Goal: Task Accomplishment & Management: Use online tool/utility

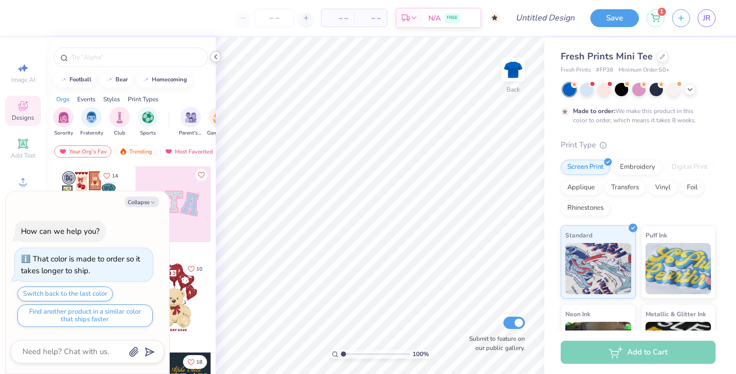
click at [216, 57] on icon at bounding box center [216, 57] width 8 height 8
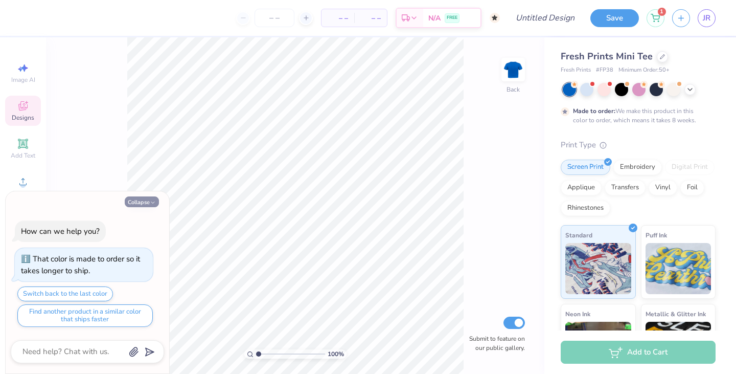
click at [149, 203] on button "Collapse" at bounding box center [142, 201] width 34 height 11
type textarea "x"
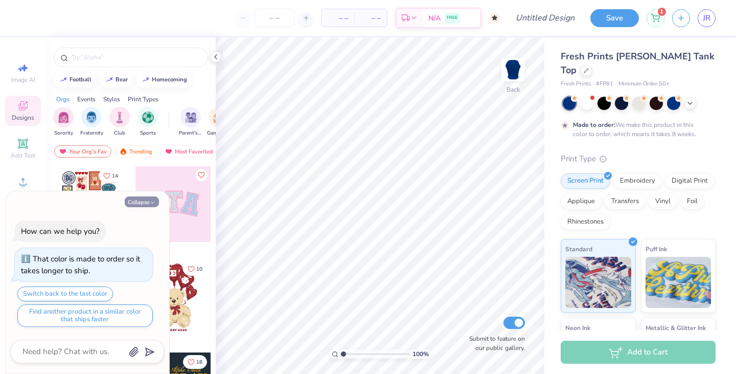
click at [138, 201] on button "Collapse" at bounding box center [142, 201] width 34 height 11
type textarea "x"
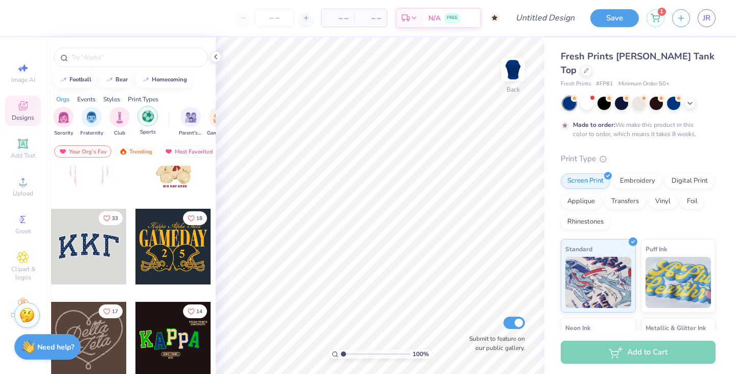
scroll to position [145, 0]
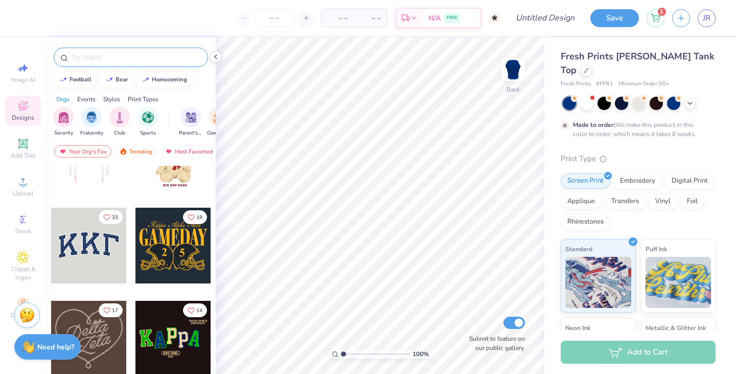
click at [150, 65] on div at bounding box center [131, 57] width 154 height 19
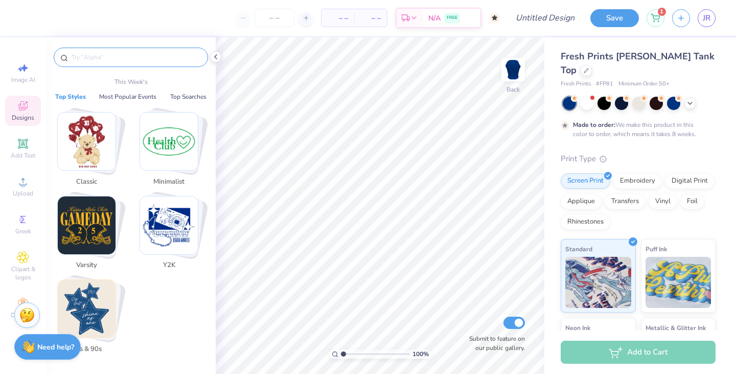
click at [147, 62] on input "text" at bounding box center [136, 57] width 131 height 10
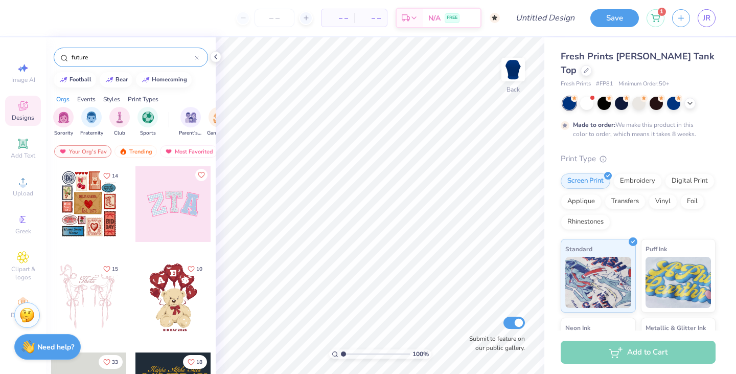
type input "future"
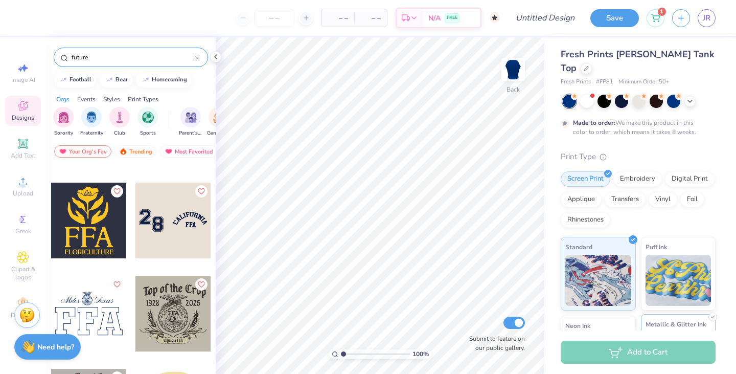
scroll to position [0, 0]
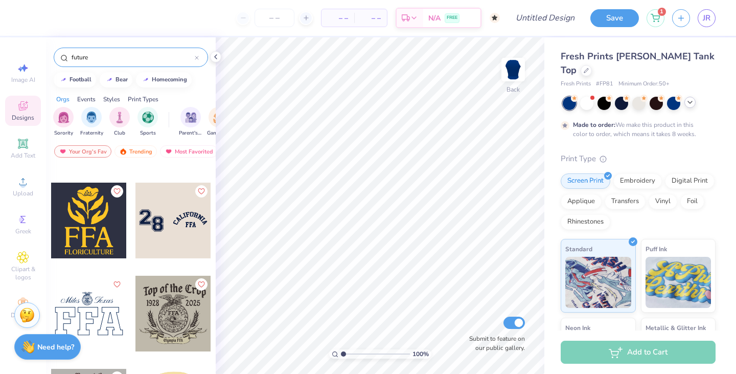
click at [687, 98] on icon at bounding box center [690, 102] width 8 height 8
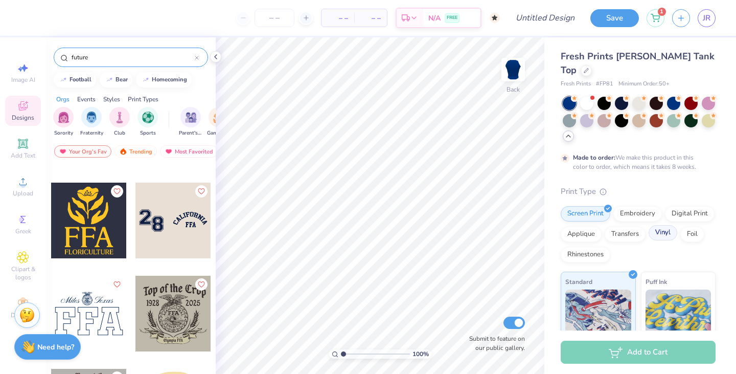
click at [660, 225] on div "Vinyl" at bounding box center [663, 232] width 29 height 15
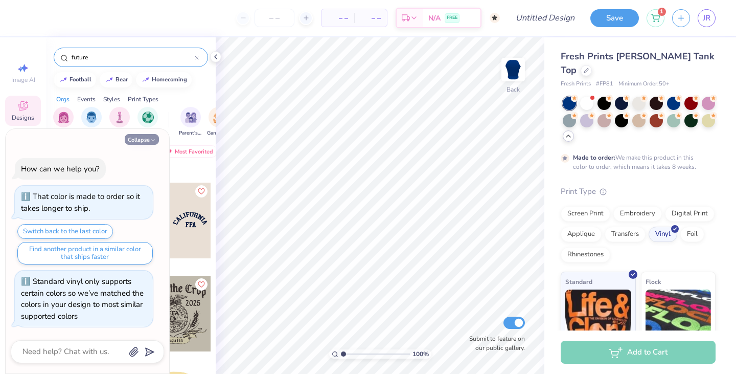
click at [145, 141] on button "Collapse" at bounding box center [142, 139] width 34 height 11
type textarea "x"
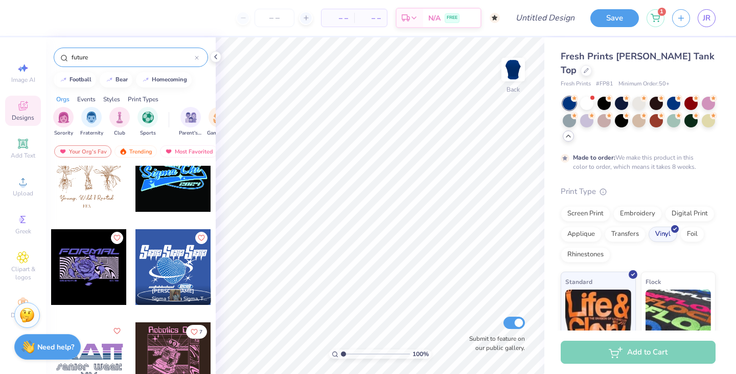
scroll to position [2545, 0]
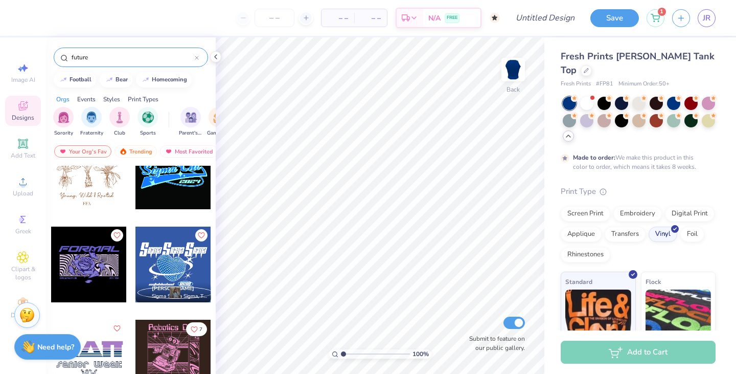
click at [205, 86] on div "football bear homecoming" at bounding box center [131, 79] width 170 height 15
click at [206, 86] on div "football bear homecoming" at bounding box center [131, 79] width 170 height 15
click at [38, 111] on div "Designs" at bounding box center [23, 111] width 36 height 30
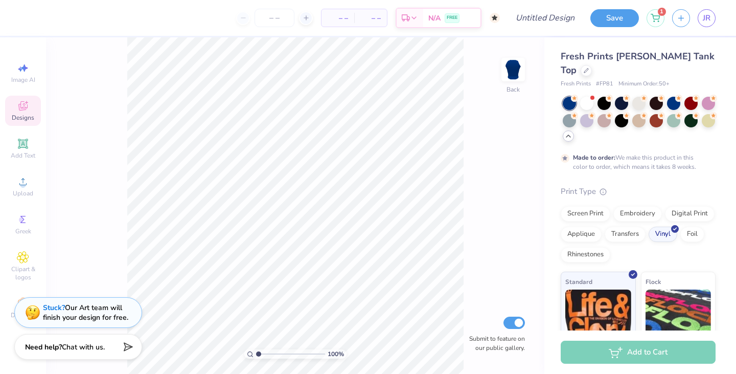
click at [34, 110] on div "Designs" at bounding box center [23, 111] width 36 height 30
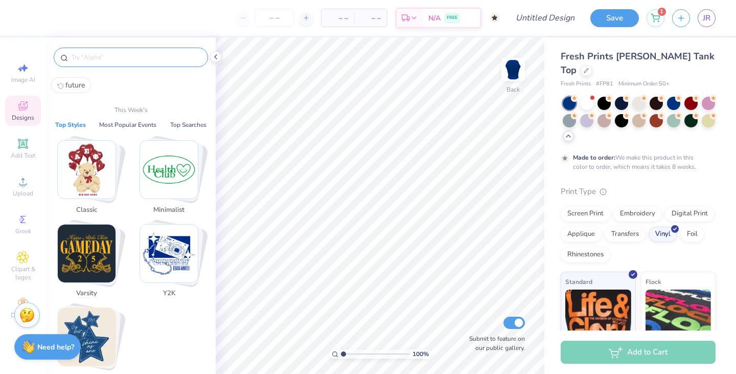
click at [99, 61] on input "text" at bounding box center [136, 57] width 131 height 10
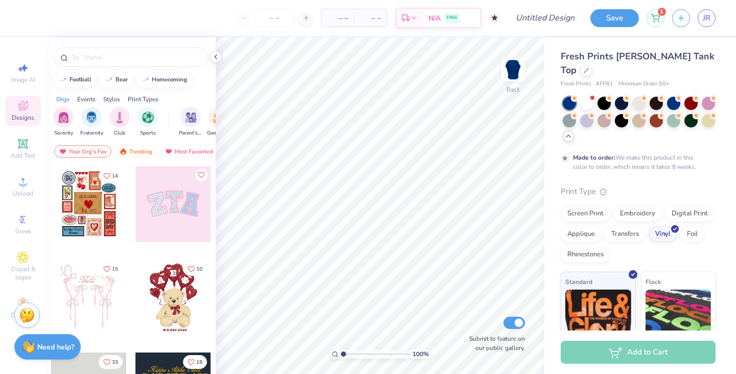
type input "1.84"
type textarea "x"
type input "3.63"
type textarea "x"
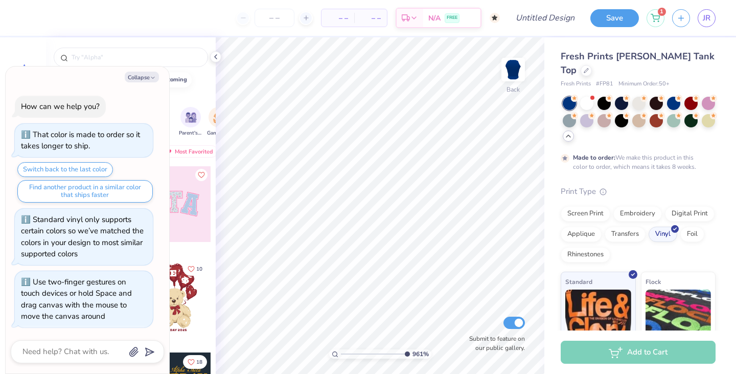
scroll to position [0, 0]
type input "1"
drag, startPoint x: 341, startPoint y: 352, endPoint x: 278, endPoint y: 358, distance: 63.2
click at [341, 358] on input "range" at bounding box center [375, 353] width 69 height 9
click at [149, 80] on button "Collapse" at bounding box center [142, 77] width 34 height 11
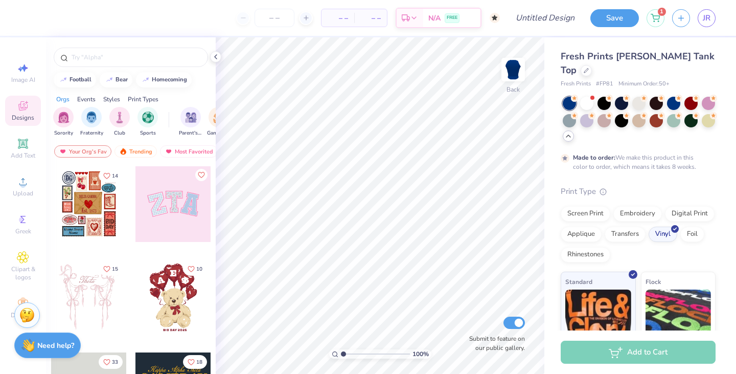
click at [32, 334] on div "Need help? Chat with us." at bounding box center [47, 345] width 66 height 26
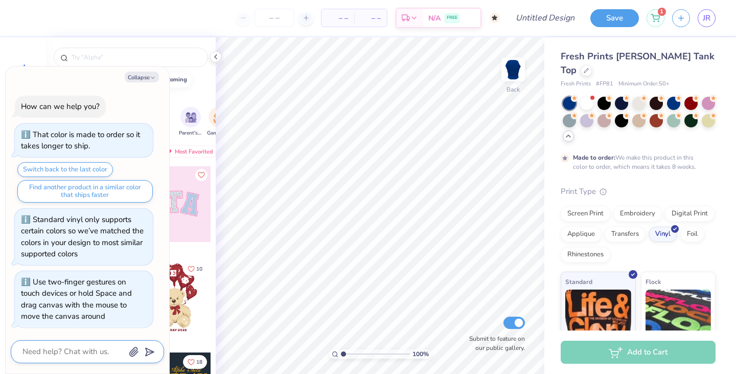
click at [52, 353] on textarea at bounding box center [73, 352] width 104 height 14
type textarea "x"
type textarea "h"
type textarea "x"
type textarea "ho"
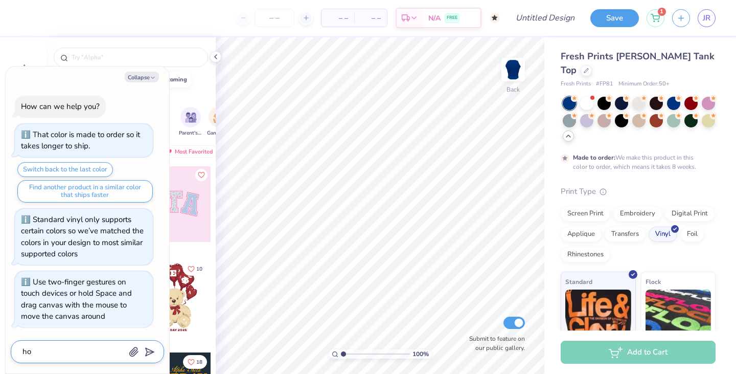
type textarea "x"
type textarea "how"
type textarea "x"
type textarea "how"
type textarea "x"
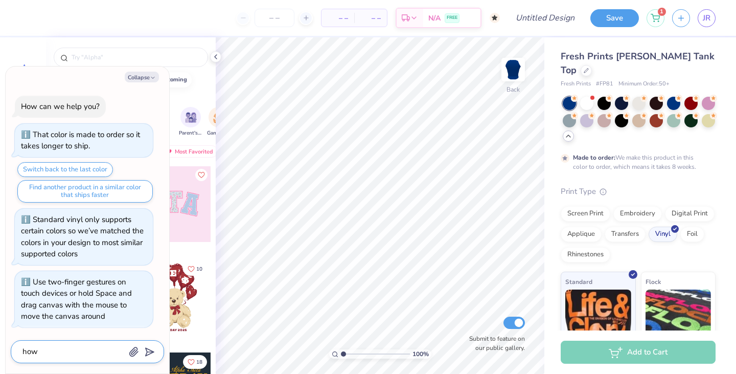
type textarea "how c"
type textarea "x"
type textarea "how ca"
type textarea "x"
type textarea "how can"
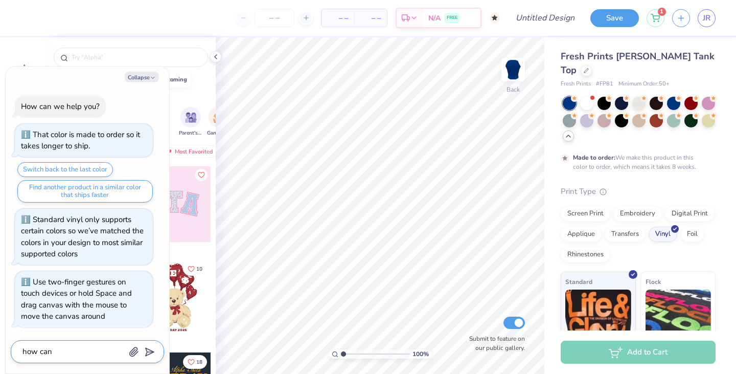
type textarea "x"
type textarea "how can"
type textarea "x"
type textarea "how can i"
type textarea "x"
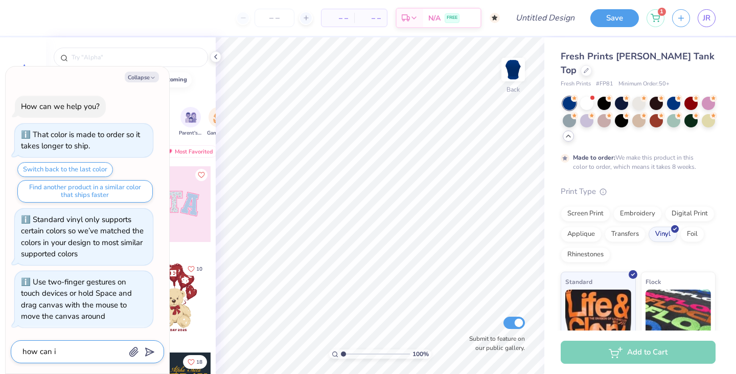
type textarea "how can i"
type textarea "x"
type textarea "how can i s"
type textarea "x"
type textarea "how can i se"
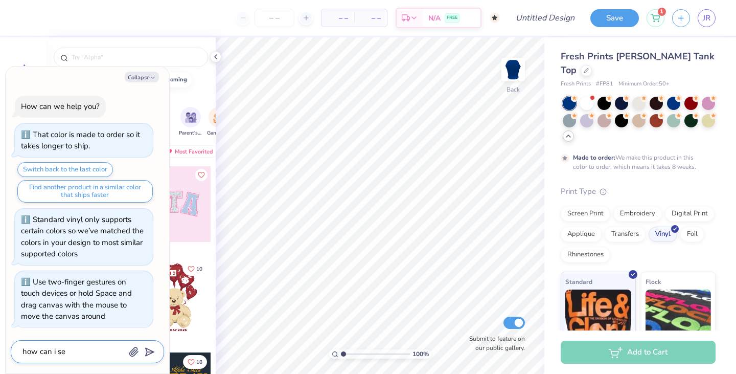
type textarea "x"
type textarea "how can i see"
type textarea "x"
type textarea "how can i see t"
type textarea "x"
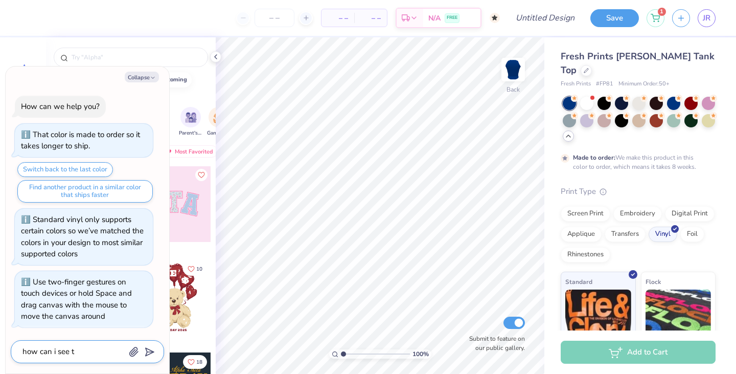
type textarea "how can i see th"
type textarea "x"
type textarea "how can i see the"
type textarea "x"
type textarea "how can i see the"
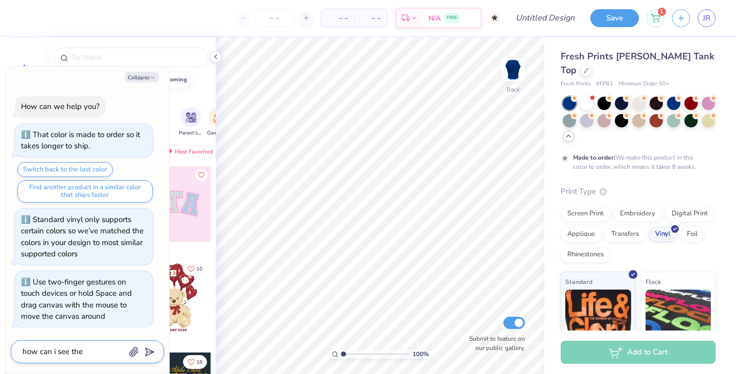
type textarea "x"
type textarea "how can i see the d"
type textarea "x"
type textarea "how can i see the de"
type textarea "x"
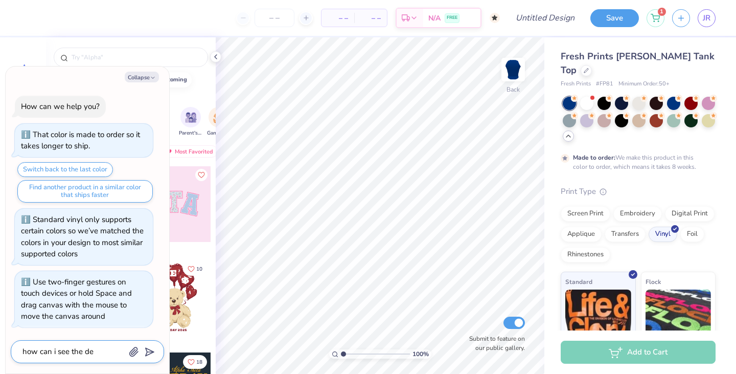
type textarea "how can i see the des"
type textarea "x"
type textarea "how can i see the desi"
type textarea "x"
type textarea "how can i see the desig"
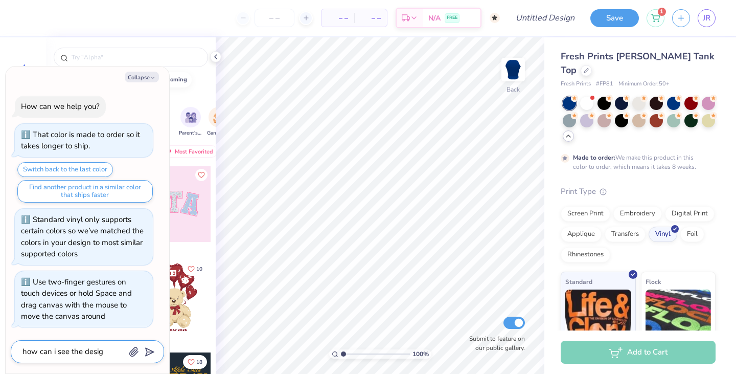
type textarea "x"
type textarea "how can i see the design"
type textarea "x"
type textarea "how can i see the designs"
type textarea "x"
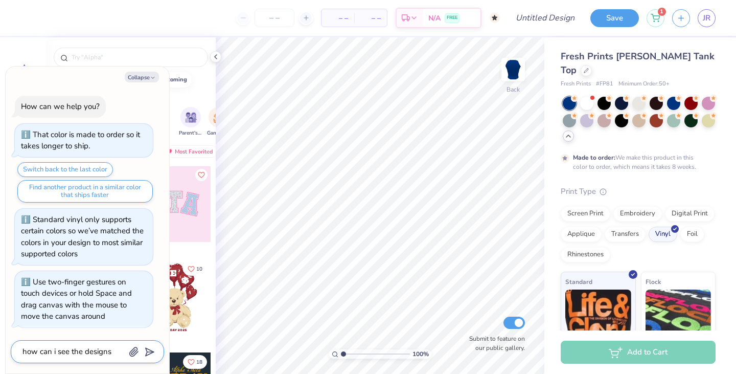
type textarea "how can i see the designs"
type textarea "x"
type textarea "how can i see the designs o"
type textarea "x"
type textarea "how can i see the designs on"
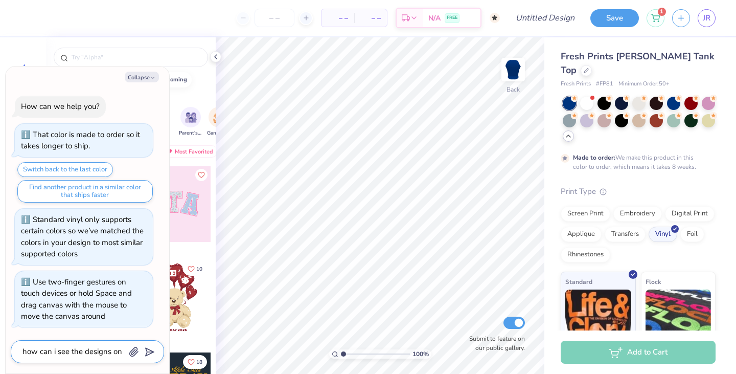
type textarea "x"
type textarea "how can i see the designs on"
type textarea "x"
type textarea "how can i see the designs on a"
type textarea "x"
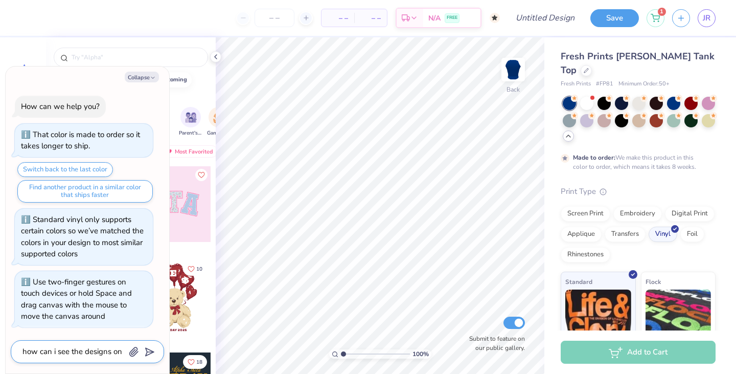
type textarea "how can i see the designs on a"
type textarea "x"
type textarea "how can i see the designs on a b"
type textarea "x"
type textarea "how can i see the designs on a bi"
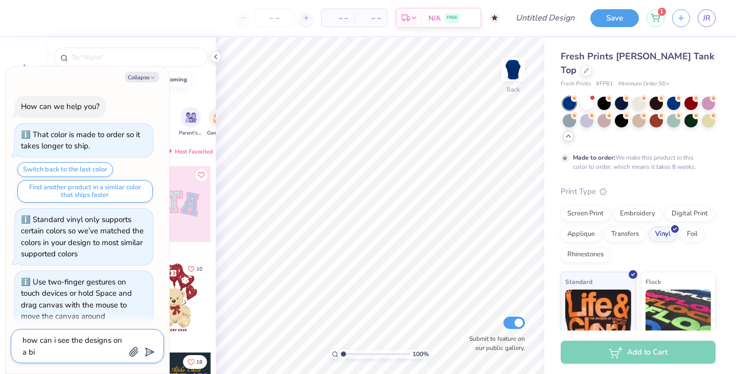
type textarea "x"
type textarea "how can i see the designs on a big"
type textarea "x"
type textarea "how can i see the designs on a bigg"
type textarea "x"
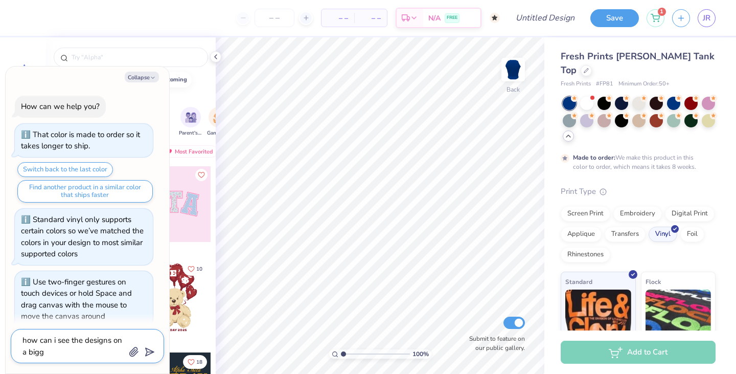
type textarea "how can i see the designs on a bigge"
type textarea "x"
type textarea "how can i see the designs on a bigger"
type textarea "x"
type textarea "how can i see the designs on a bigger"
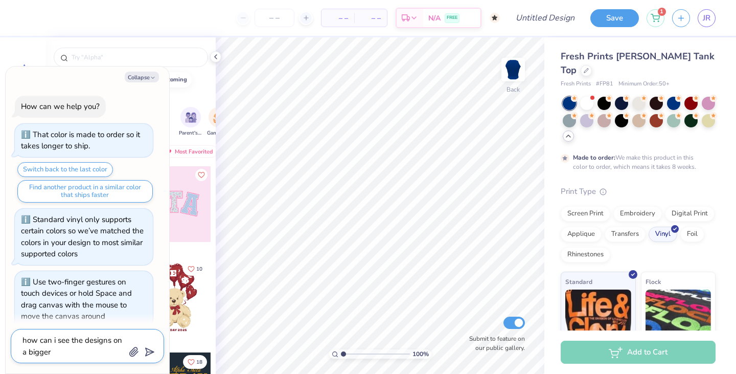
type textarea "x"
type textarea "how can i see the designs on a bigger s"
type textarea "x"
type textarea "how can i see the designs on a bigger sc"
type textarea "x"
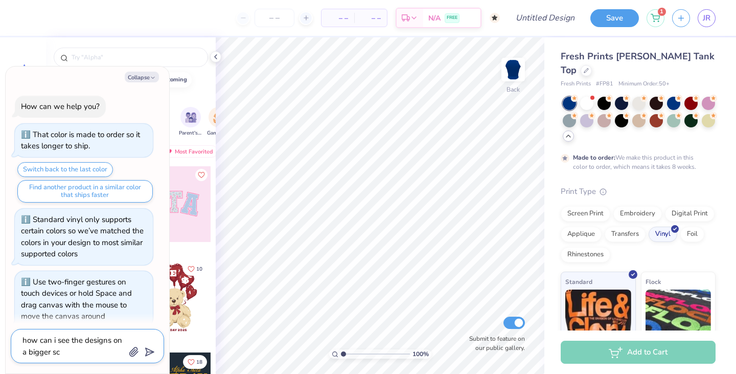
type textarea "how can i see the designs on a bigger sca"
type textarea "x"
type textarea "how can i see the designs on a bigger scal"
type textarea "x"
type textarea "how can i see the designs on a bigger scale"
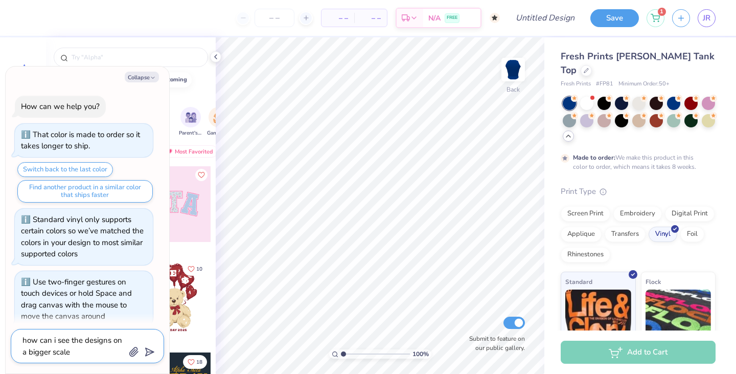
type textarea "x"
type textarea "how can i see the designs on a bigger scale"
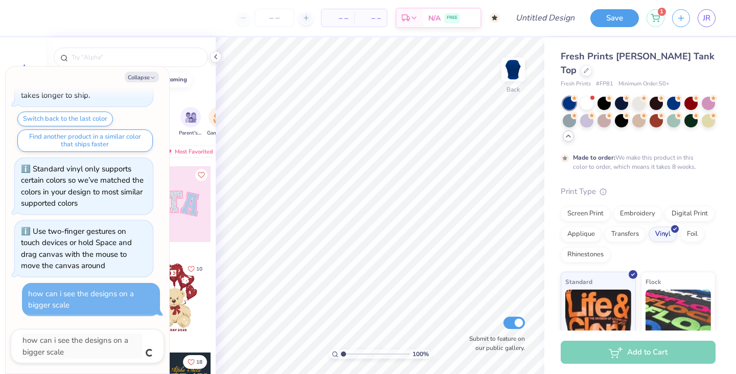
type textarea "x"
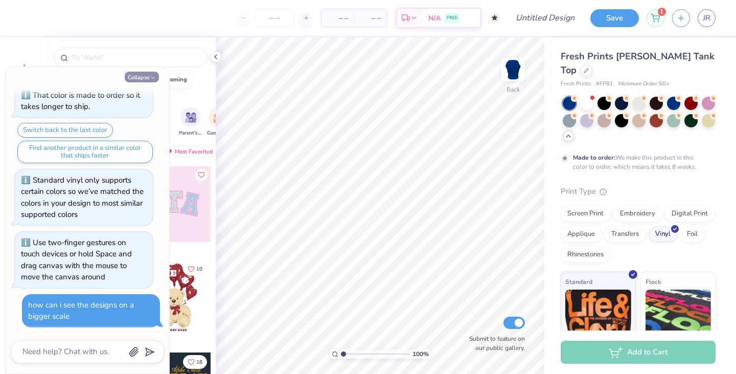
click at [152, 75] on icon "button" at bounding box center [153, 78] width 6 height 6
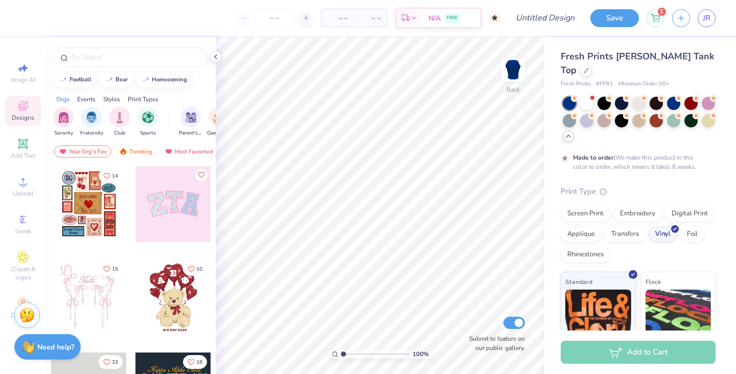
click at [145, 97] on div "Print Types" at bounding box center [143, 99] width 31 height 9
click at [203, 111] on img "filter for Vinyl" at bounding box center [204, 116] width 12 height 12
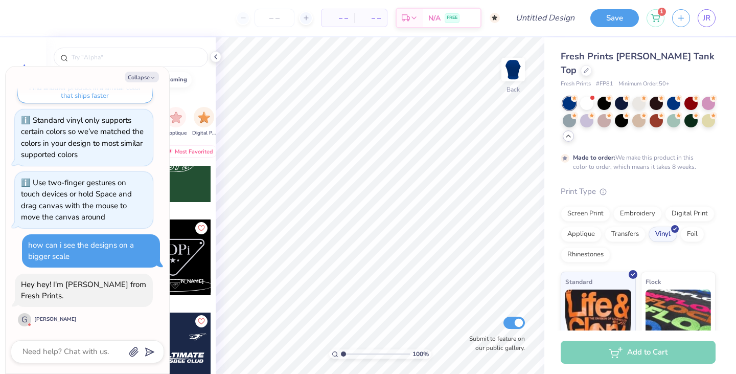
scroll to position [828, 0]
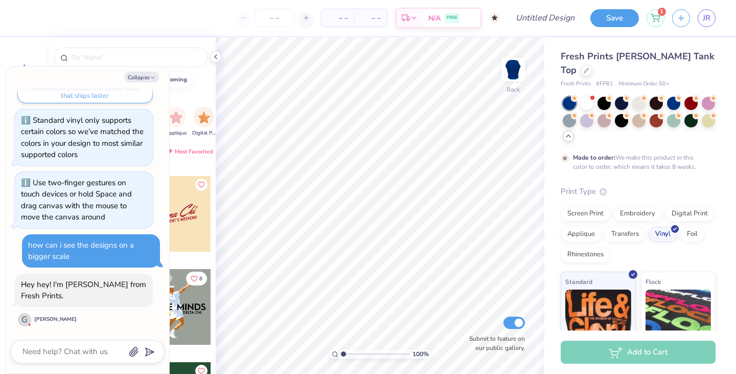
click at [215, 215] on div "8 16 Cat [PERSON_NAME] , 5" at bounding box center [131, 289] width 170 height 246
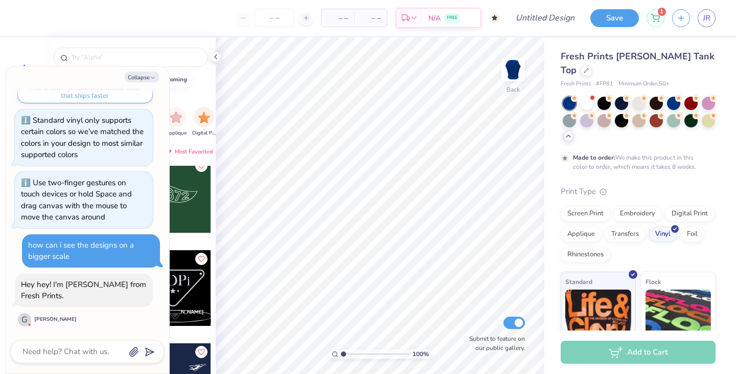
scroll to position [1039, 0]
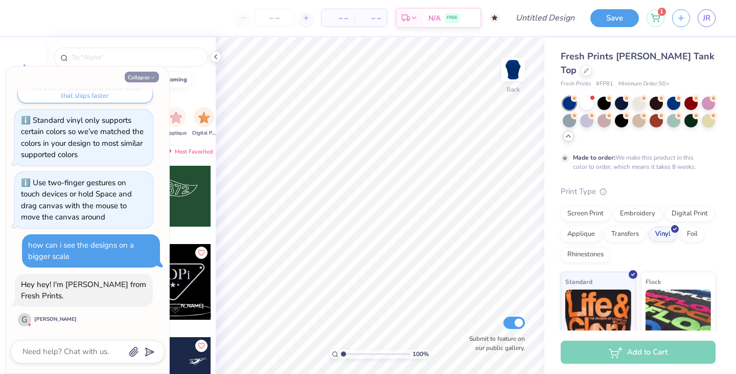
click at [157, 77] on button "Collapse" at bounding box center [142, 77] width 34 height 11
type textarea "x"
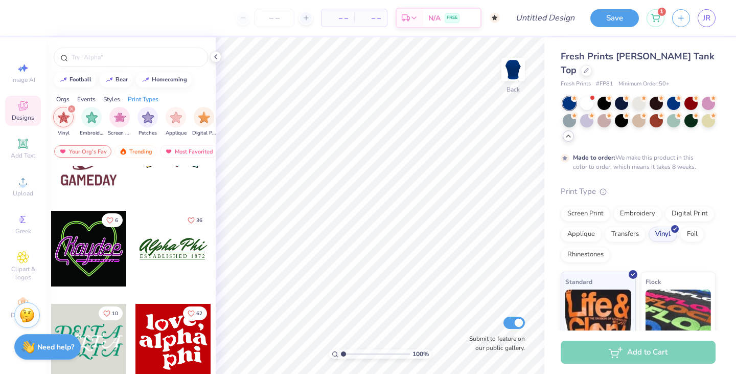
scroll to position [5356, 0]
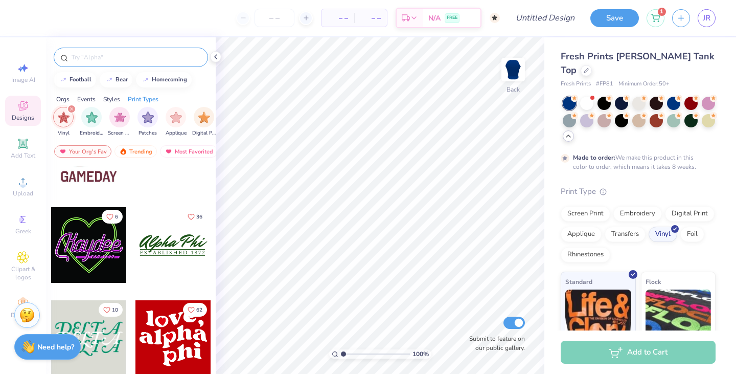
click at [118, 53] on input "text" at bounding box center [136, 57] width 131 height 10
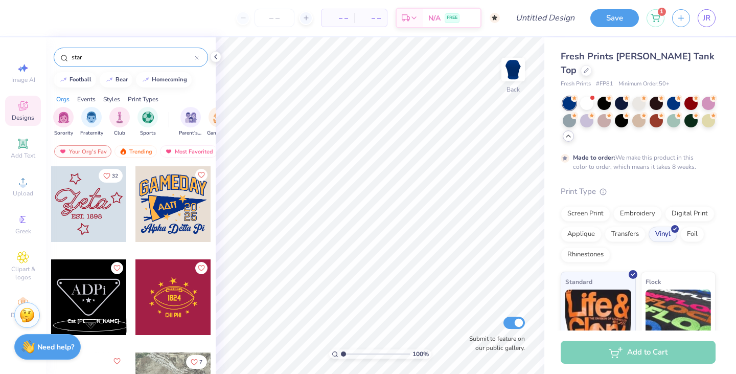
type input "star"
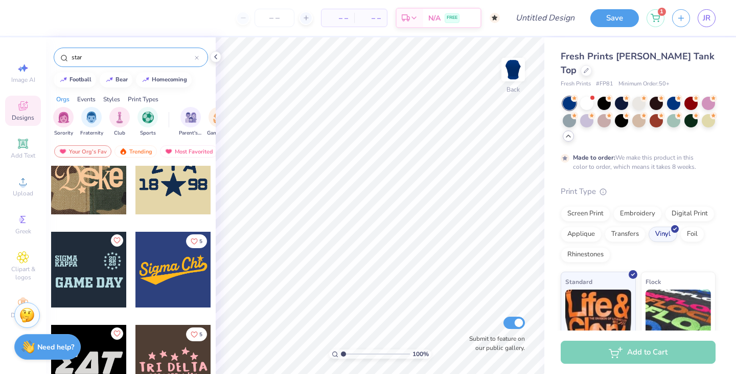
scroll to position [1611, 0]
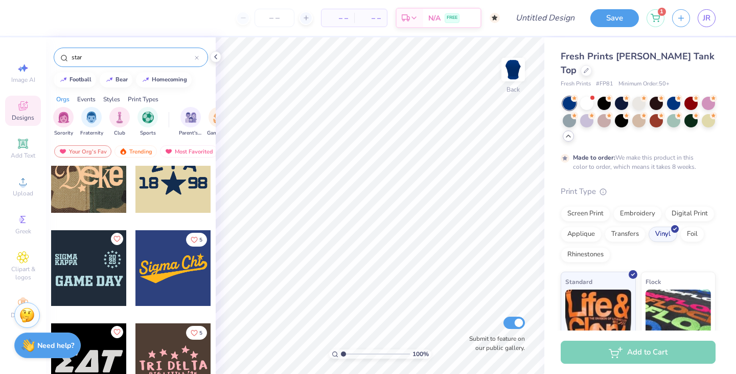
click at [37, 353] on div "Need help? Chat with us." at bounding box center [47, 345] width 66 height 26
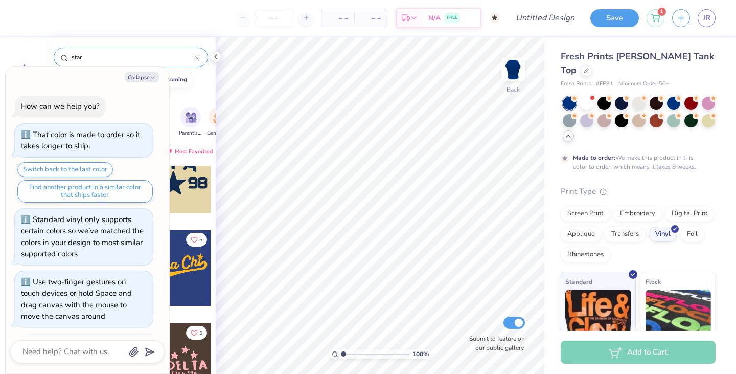
scroll to position [99, 0]
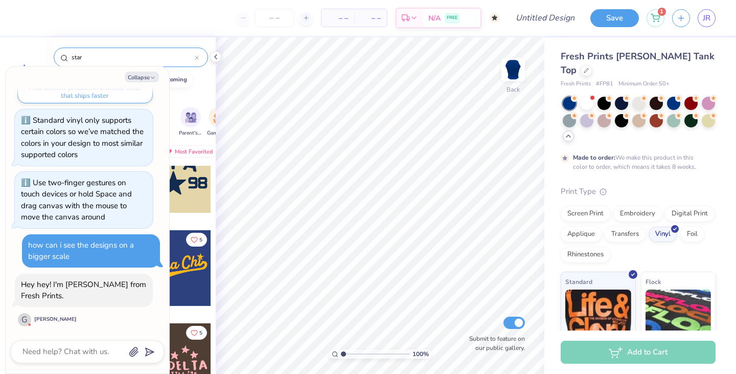
click at [24, 316] on div "G" at bounding box center [24, 319] width 13 height 13
click at [35, 318] on div "[PERSON_NAME]" at bounding box center [55, 319] width 42 height 8
click at [47, 318] on div "[PERSON_NAME]" at bounding box center [55, 319] width 42 height 8
click at [94, 285] on div "Hey hey! I'm [PERSON_NAME] from Fresh Prints." at bounding box center [83, 290] width 125 height 22
click at [189, 310] on div "5" at bounding box center [173, 276] width 77 height 93
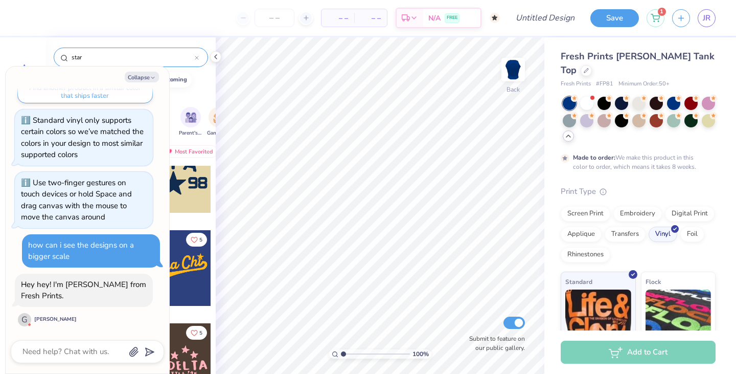
click at [162, 76] on div "Collapse" at bounding box center [87, 77] width 153 height 11
click at [154, 79] on icon "button" at bounding box center [153, 78] width 6 height 6
type textarea "x"
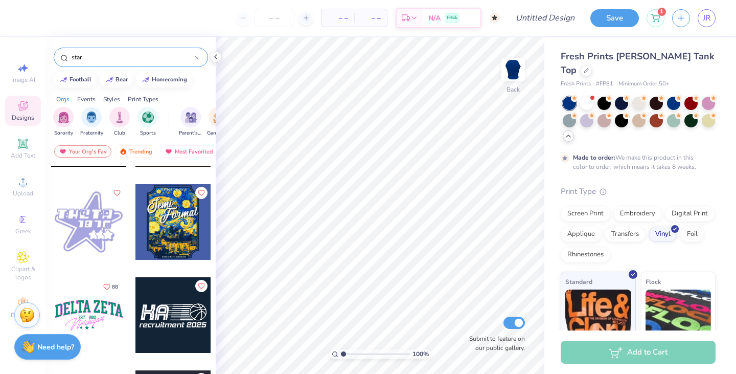
scroll to position [4173, 0]
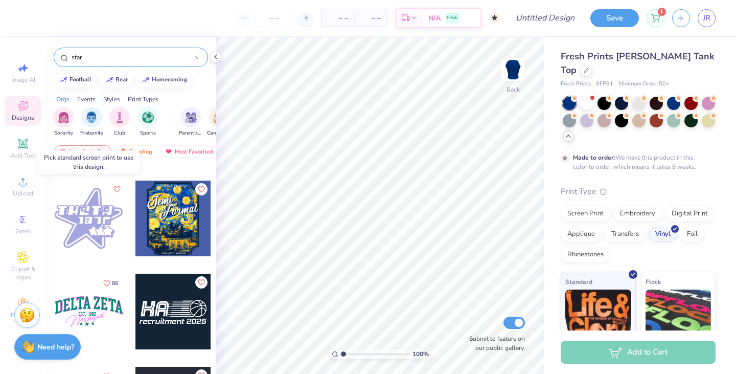
click at [114, 239] on div at bounding box center [89, 218] width 76 height 76
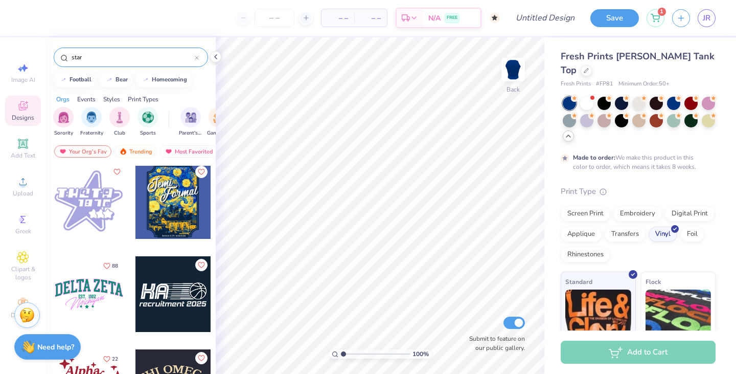
scroll to position [4159, 0]
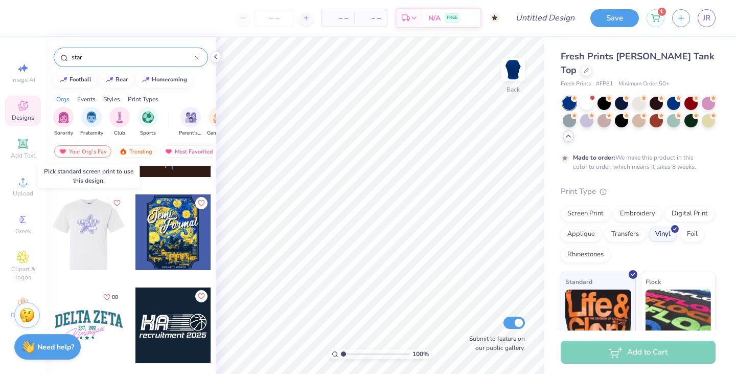
click at [97, 224] on div at bounding box center [88, 232] width 227 height 76
click at [97, 224] on div at bounding box center [89, 232] width 76 height 76
click at [51, 224] on div at bounding box center [13, 232] width 76 height 76
click at [99, 232] on div at bounding box center [89, 232] width 76 height 76
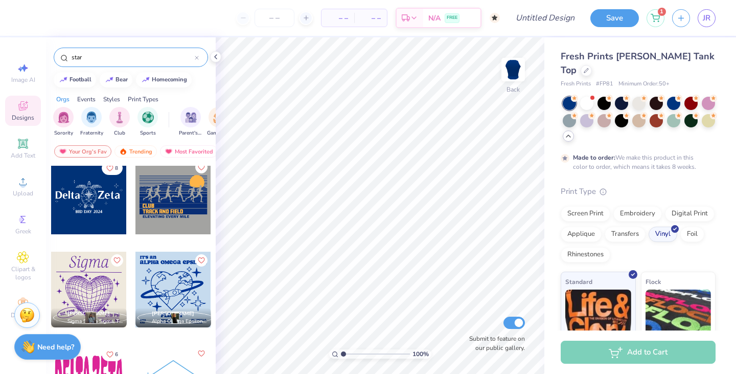
scroll to position [5118, 0]
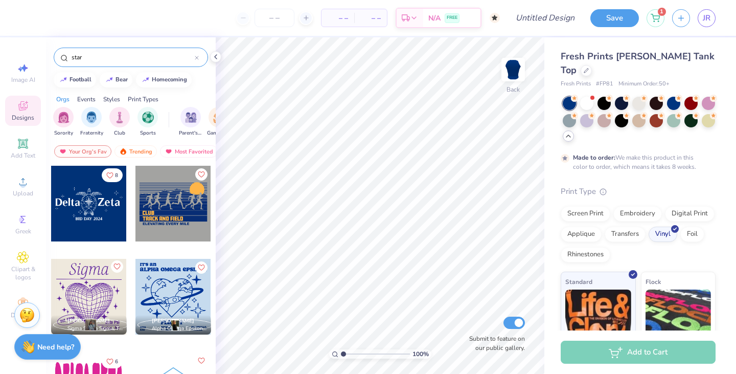
click at [118, 267] on icon "Like" at bounding box center [116, 266] width 7 height 7
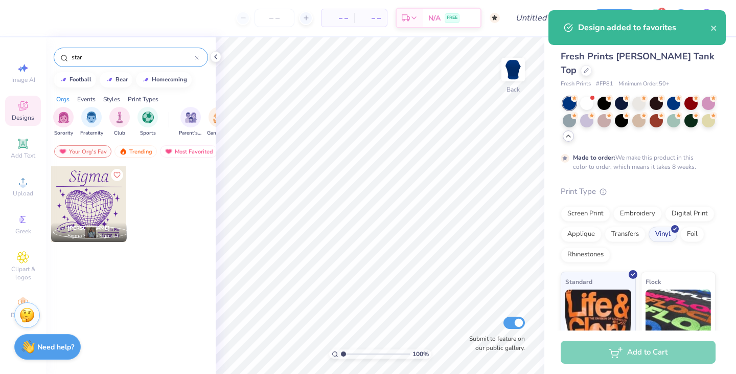
scroll to position [0, 0]
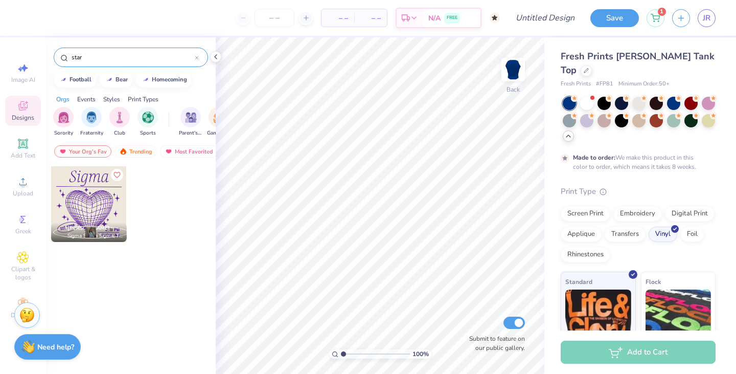
click at [94, 67] on div "star" at bounding box center [131, 54] width 170 height 35
click at [87, 103] on div "Events" at bounding box center [86, 99] width 18 height 9
click at [57, 97] on div "Orgs" at bounding box center [62, 99] width 13 height 9
click at [141, 144] on div "Your Org's Fav Trending Most Favorited Newest" at bounding box center [131, 154] width 170 height 24
click at [141, 146] on div "Trending" at bounding box center [136, 151] width 42 height 12
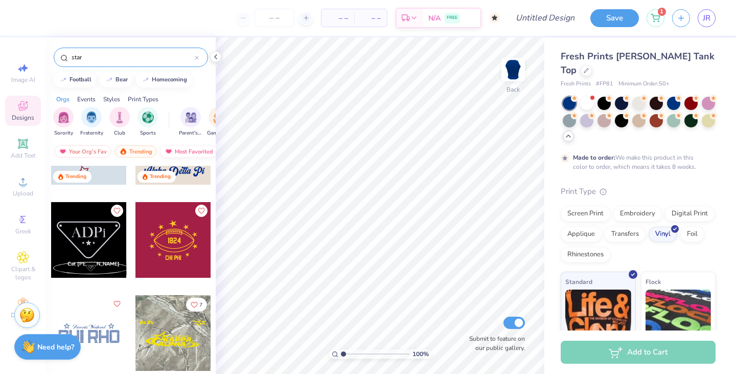
scroll to position [78, 0]
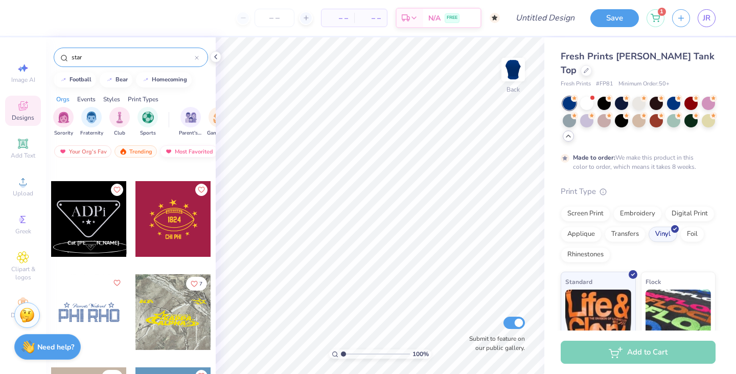
click at [184, 150] on div "Most Favorited" at bounding box center [189, 151] width 58 height 12
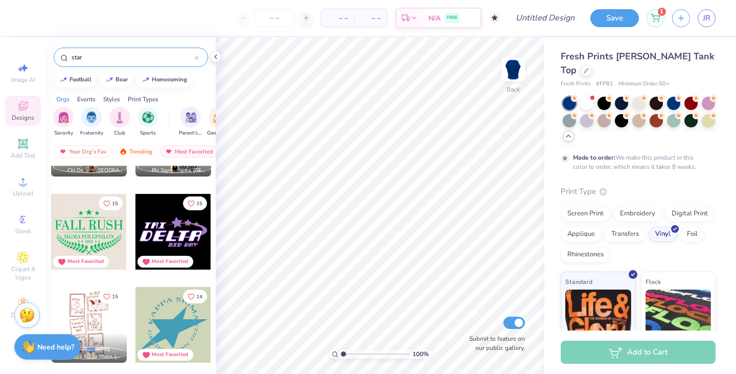
scroll to position [1831, 0]
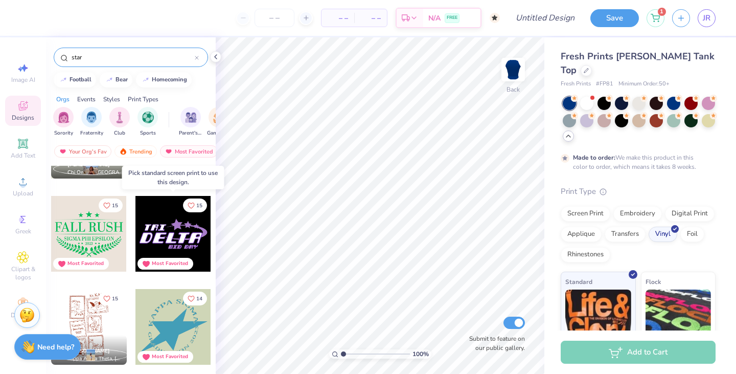
click at [165, 228] on div at bounding box center [173, 234] width 76 height 76
click at [135, 228] on div at bounding box center [97, 234] width 76 height 76
click at [168, 228] on div at bounding box center [173, 234] width 76 height 76
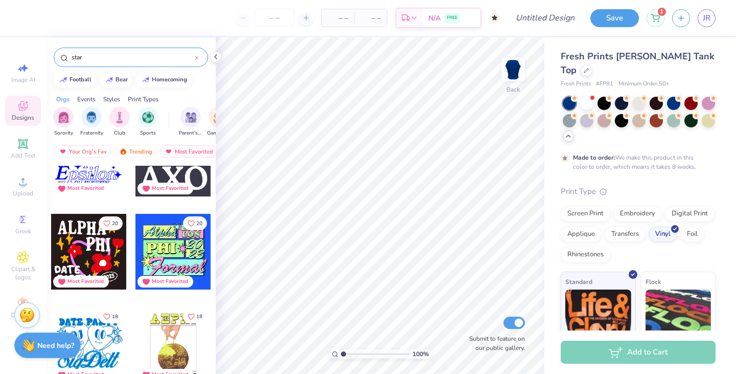
scroll to position [1252, 0]
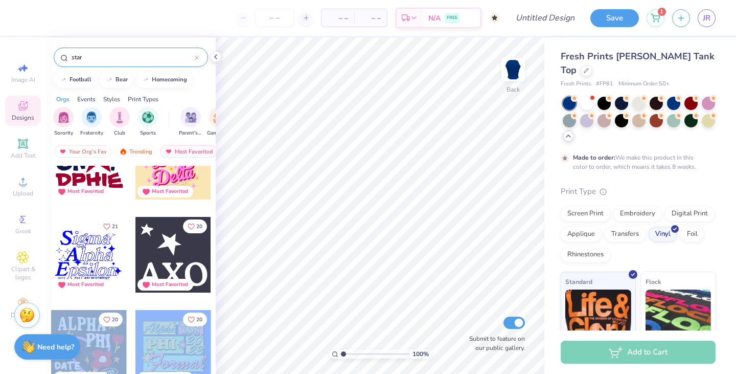
drag, startPoint x: 169, startPoint y: 228, endPoint x: 82, endPoint y: 330, distance: 134.2
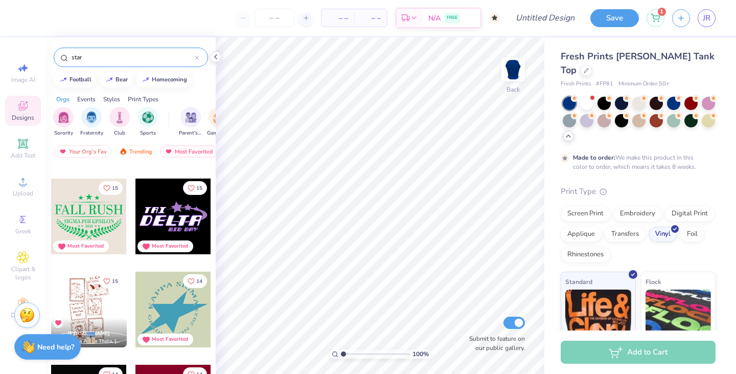
scroll to position [1834, 0]
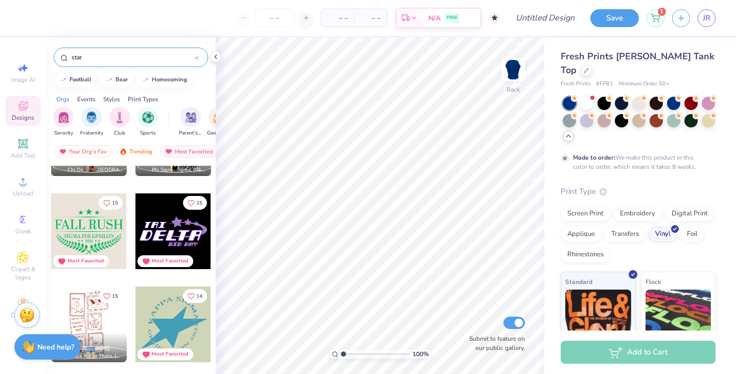
click at [163, 231] on div at bounding box center [173, 231] width 76 height 76
click at [163, 231] on div at bounding box center [97, 231] width 227 height 76
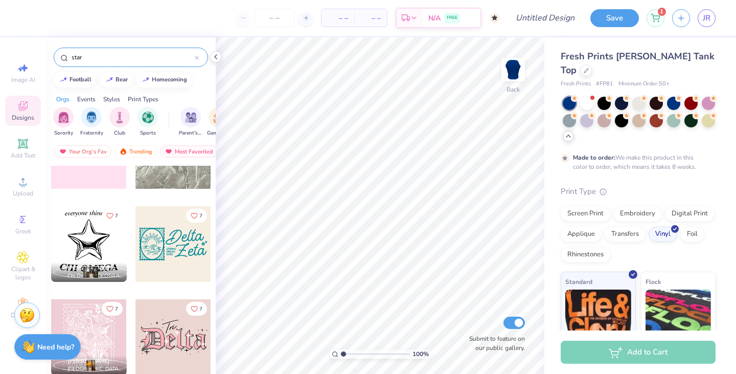
scroll to position [3436, 0]
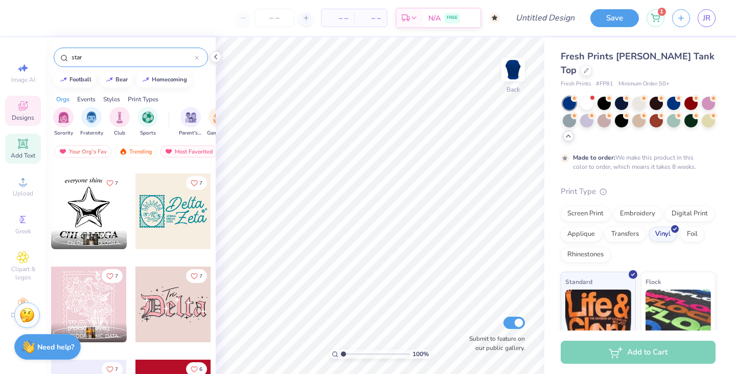
click at [31, 137] on div "Add Text" at bounding box center [23, 148] width 36 height 30
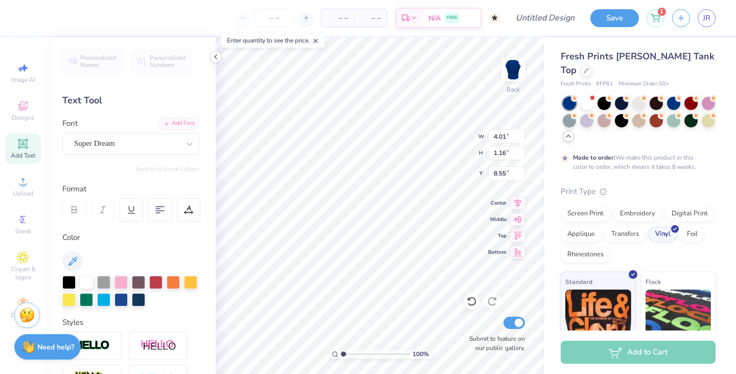
scroll to position [0, 1]
type textarea "PHI SIG"
click at [161, 144] on div "Super Dream" at bounding box center [126, 143] width 107 height 16
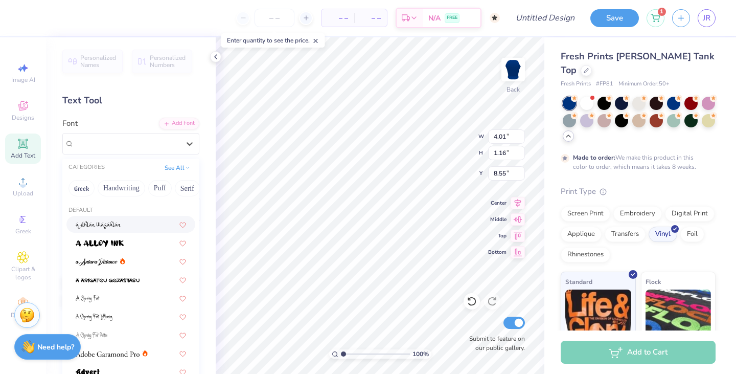
click at [142, 224] on div at bounding box center [131, 224] width 110 height 11
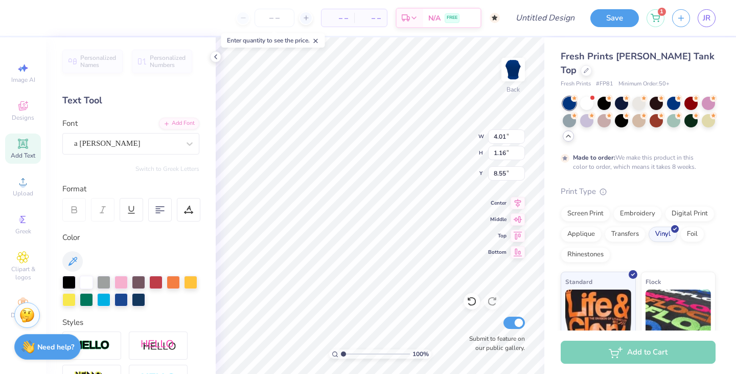
click at [143, 161] on div "Personalized Names Personalized Numbers Text Tool Add Font Font a Ahlan Wasahla…" at bounding box center [131, 205] width 170 height 336
click at [143, 155] on div "Personalized Names Personalized Numbers Text Tool Add Font Font a Ahlan Wasahla…" at bounding box center [131, 205] width 170 height 336
click at [148, 141] on div "a [PERSON_NAME]" at bounding box center [126, 143] width 107 height 16
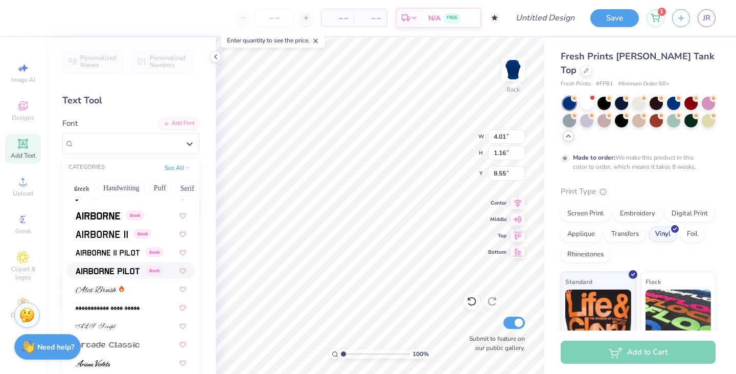
scroll to position [191, 0]
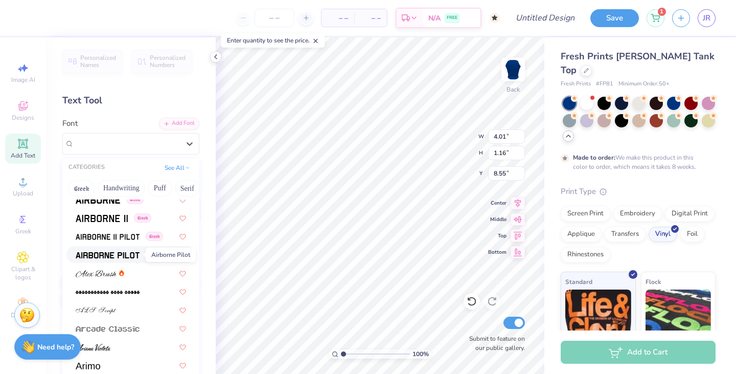
click at [122, 249] on span at bounding box center [108, 254] width 64 height 11
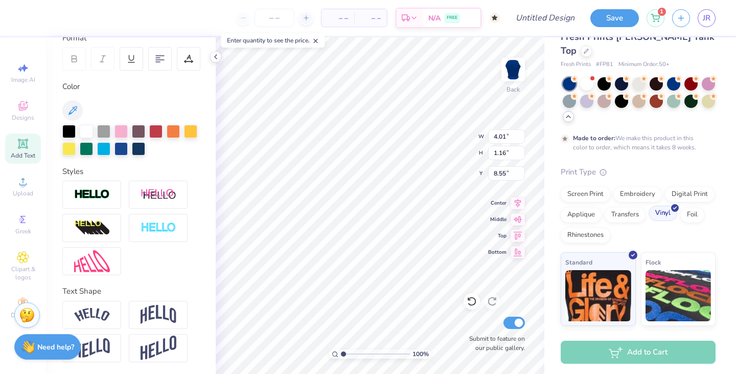
scroll to position [80, 0]
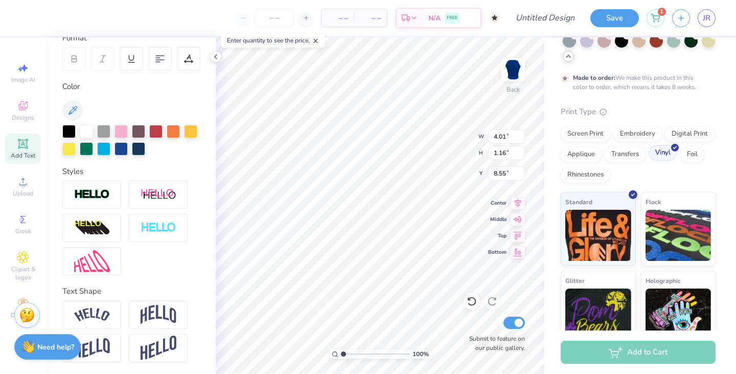
click at [673, 145] on icon at bounding box center [675, 147] width 5 height 5
type input "5.32"
type input "1.21"
type input "8.52"
click at [686, 145] on div "Foil" at bounding box center [692, 152] width 24 height 15
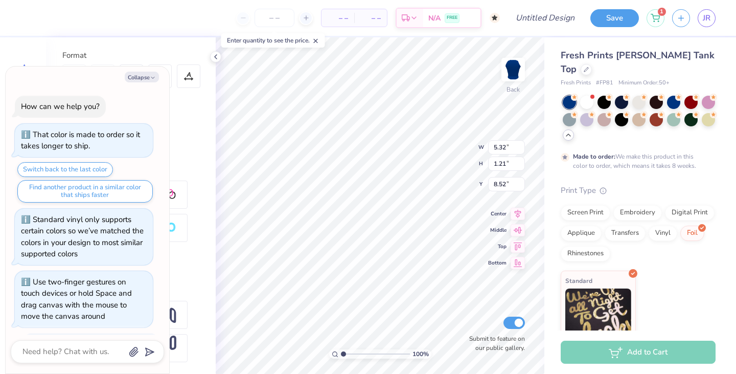
scroll to position [162, 0]
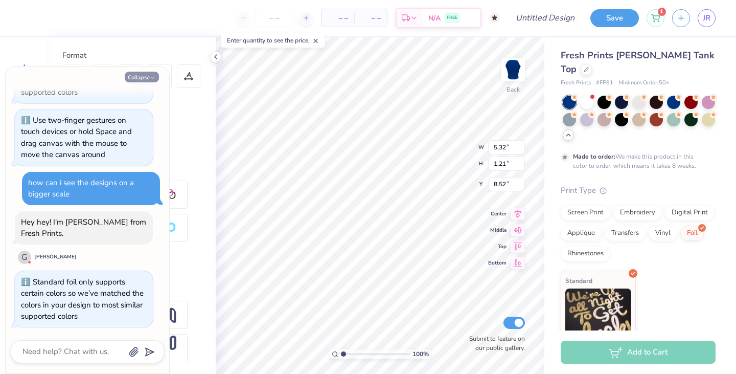
click at [147, 79] on button "Collapse" at bounding box center [142, 77] width 34 height 11
type textarea "x"
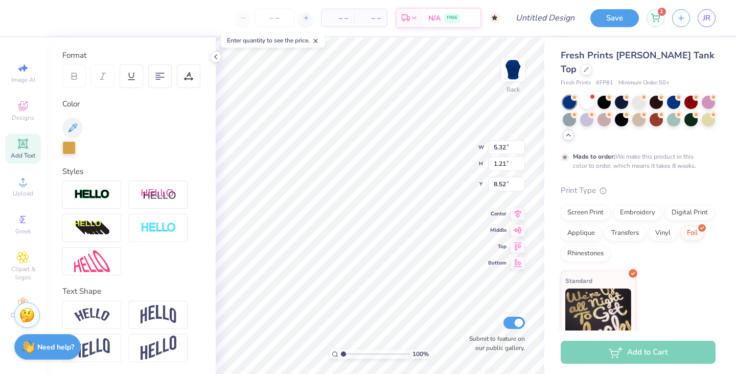
click at [73, 145] on div at bounding box center [68, 147] width 13 height 13
click at [71, 145] on div at bounding box center [68, 147] width 13 height 13
click at [31, 23] on div at bounding box center [27, 17] width 14 height 14
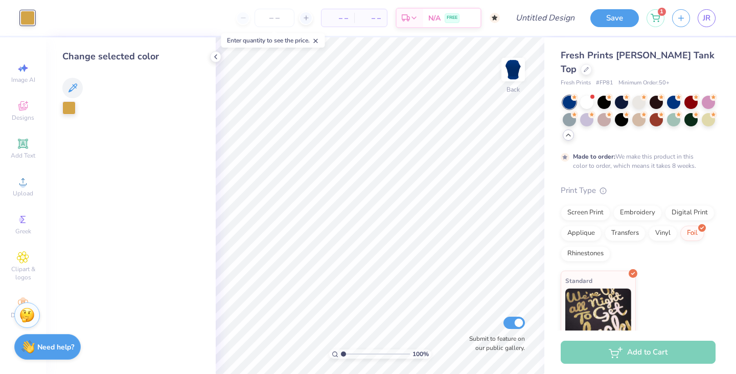
click at [66, 103] on div at bounding box center [68, 107] width 13 height 13
click at [71, 93] on icon at bounding box center [72, 88] width 12 height 12
click at [69, 118] on div "Change selected color" at bounding box center [131, 205] width 170 height 336
click at [72, 111] on div at bounding box center [68, 107] width 13 height 13
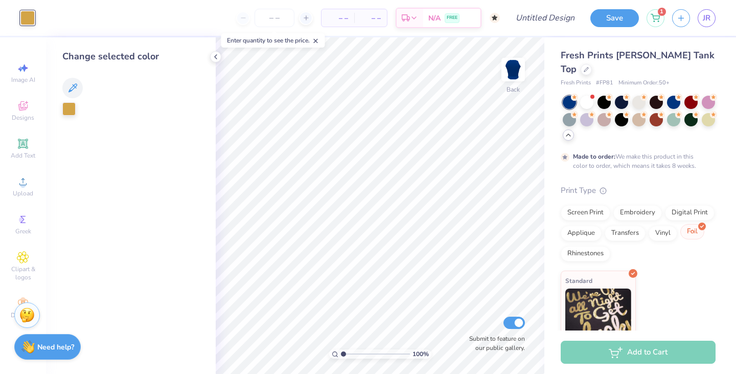
click at [693, 224] on div "Foil" at bounding box center [692, 231] width 24 height 15
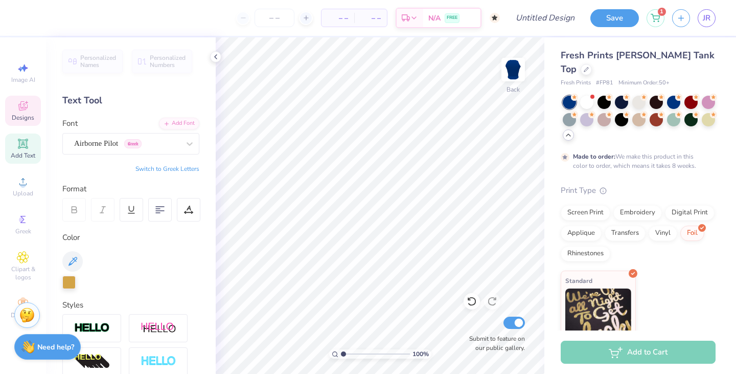
click at [24, 102] on icon at bounding box center [23, 106] width 12 height 12
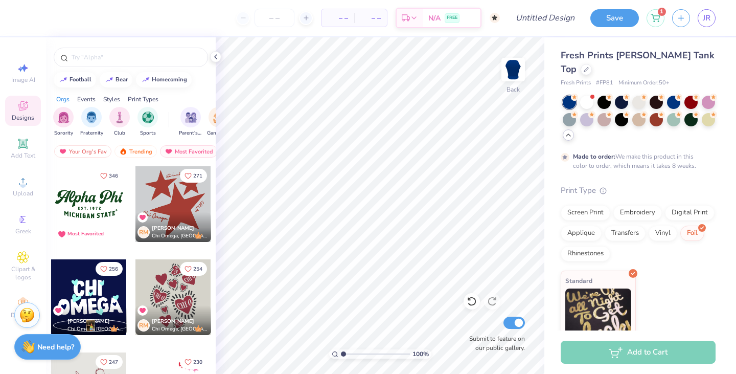
click at [83, 222] on div at bounding box center [89, 204] width 76 height 76
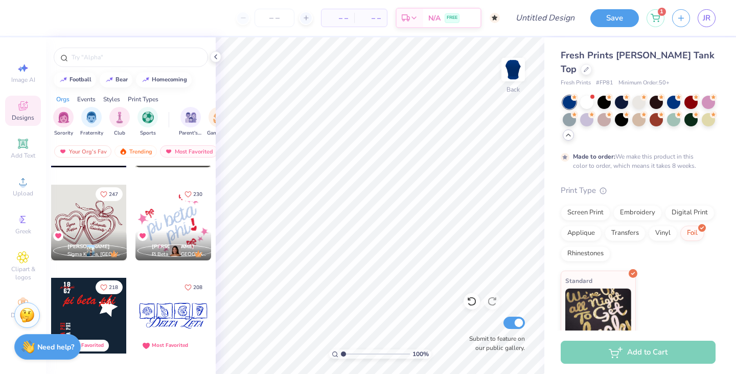
scroll to position [169, 0]
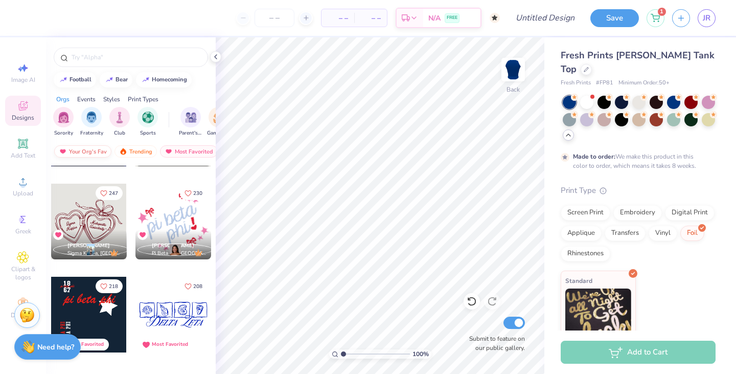
click at [79, 149] on div "Your Org's Fav" at bounding box center [82, 151] width 57 height 12
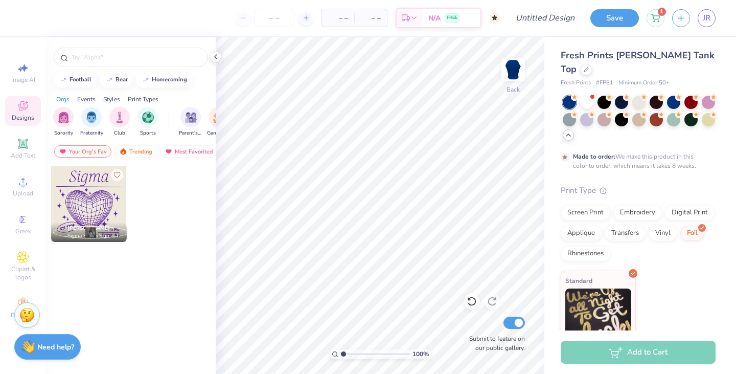
click at [86, 194] on div at bounding box center [89, 204] width 76 height 76
click at [124, 152] on img at bounding box center [123, 151] width 8 height 7
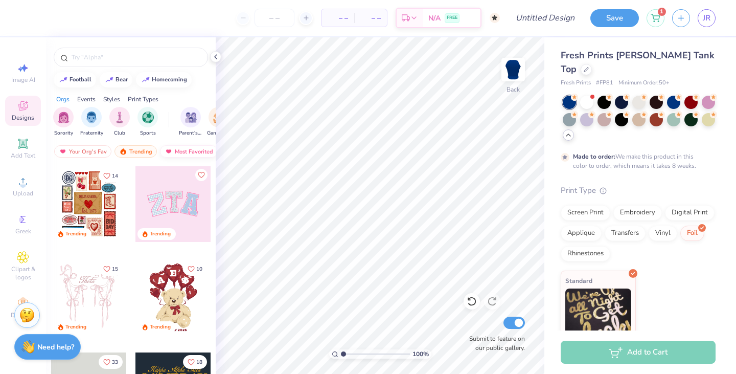
click at [180, 149] on div "Most Favorited" at bounding box center [189, 151] width 58 height 12
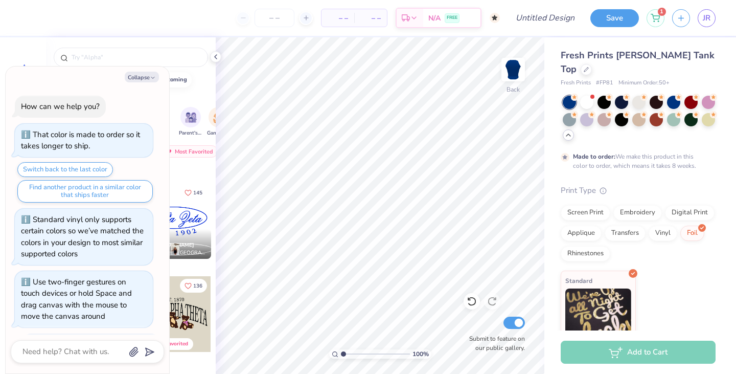
scroll to position [244, 0]
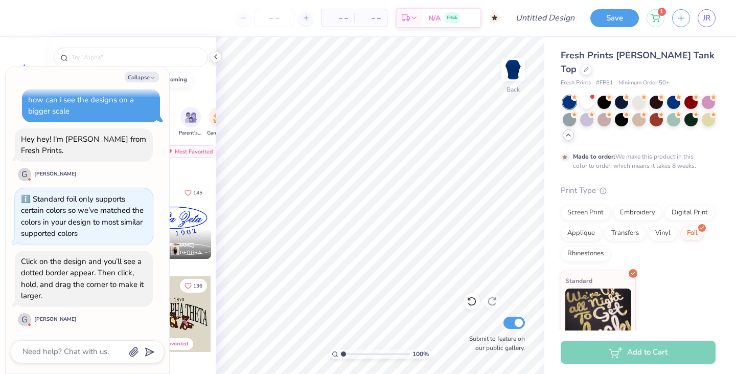
click at [139, 71] on div "Collapse How can we help you? That color is made to order so it takes longer to…" at bounding box center [88, 219] width 164 height 307
click at [139, 80] on button "Collapse" at bounding box center [142, 77] width 34 height 11
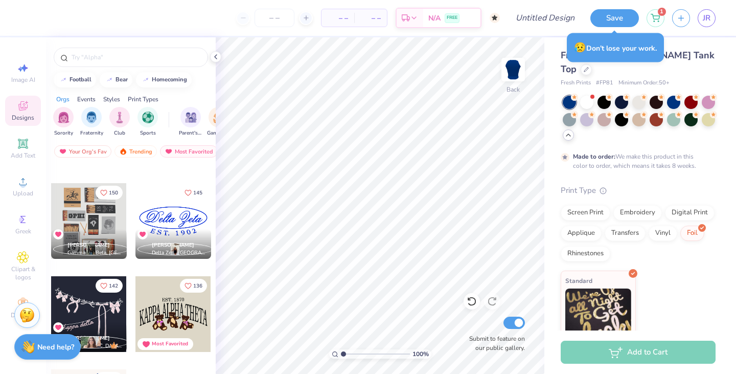
click at [212, 351] on div "218 Most Favorited 208 Most Favorited 169 [PERSON_NAME] Alpha [GEOGRAPHIC_DATA]…" at bounding box center [131, 289] width 170 height 246
click at [230, 333] on div "– – Per Item – – Total Est. Delivery N/A FREE Design Title Save 1 JR Image AI D…" at bounding box center [368, 187] width 736 height 374
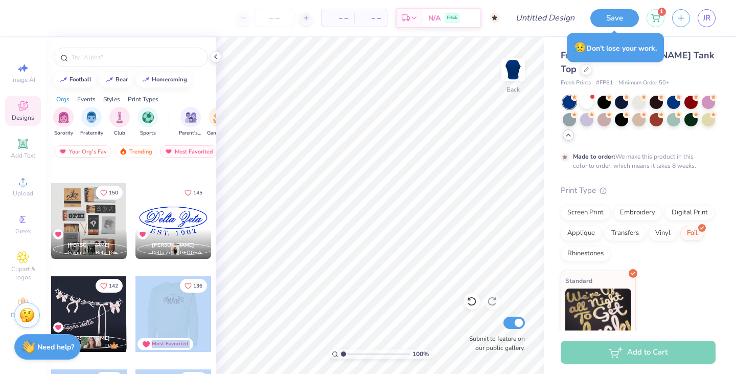
click at [220, 330] on div "– – Per Item – – Total Est. Delivery N/A FREE Design Title Save 1 JR Image AI D…" at bounding box center [368, 187] width 736 height 374
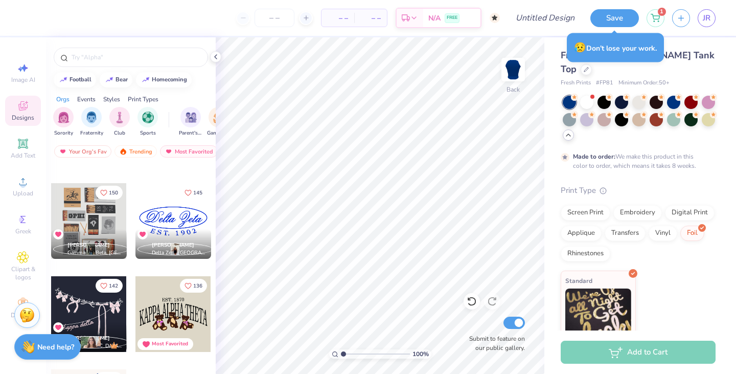
click at [193, 267] on div "145 [PERSON_NAME] Delta Zeta, [GEOGRAPHIC_DATA]" at bounding box center [173, 229] width 77 height 93
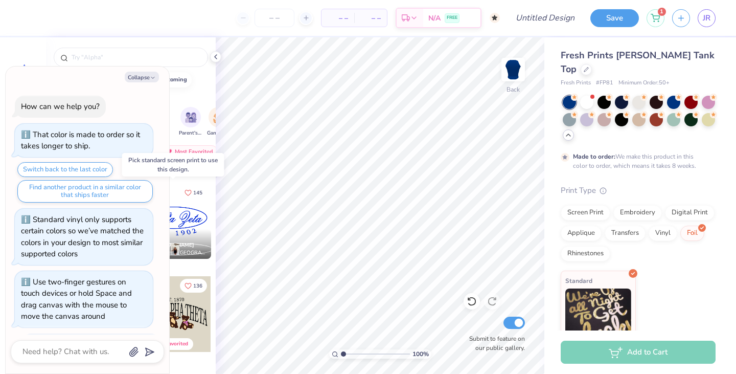
scroll to position [304, 0]
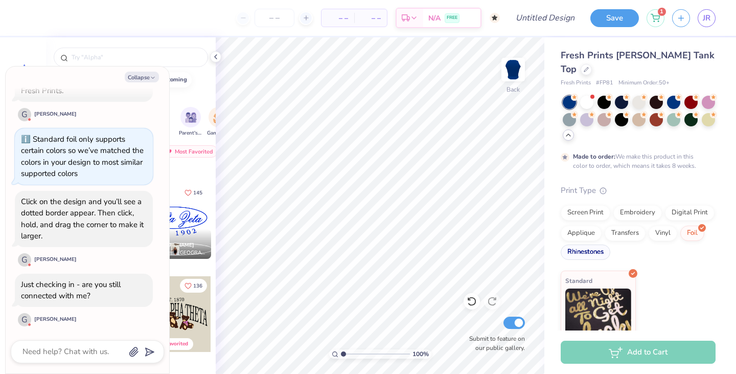
click at [587, 245] on div "Rhinestones" at bounding box center [586, 251] width 50 height 15
click at [591, 244] on div "Rhinestones" at bounding box center [586, 251] width 50 height 15
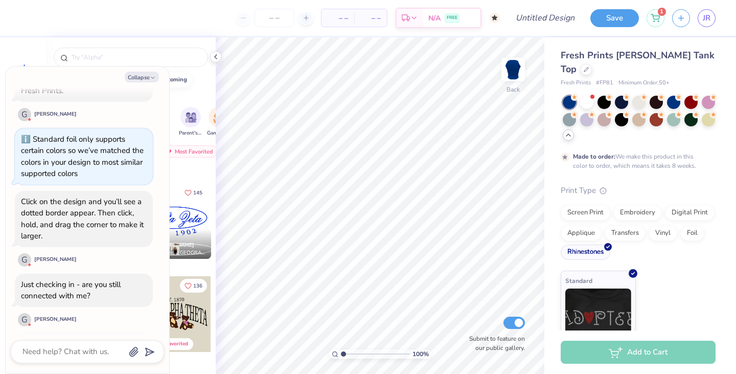
scroll to position [367, 0]
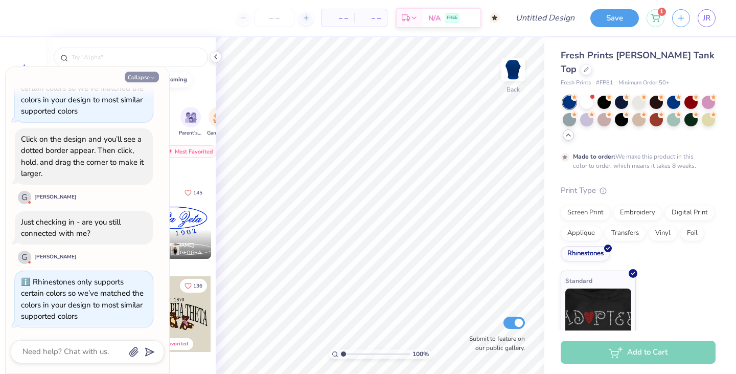
click at [155, 78] on icon "button" at bounding box center [153, 78] width 6 height 6
type textarea "x"
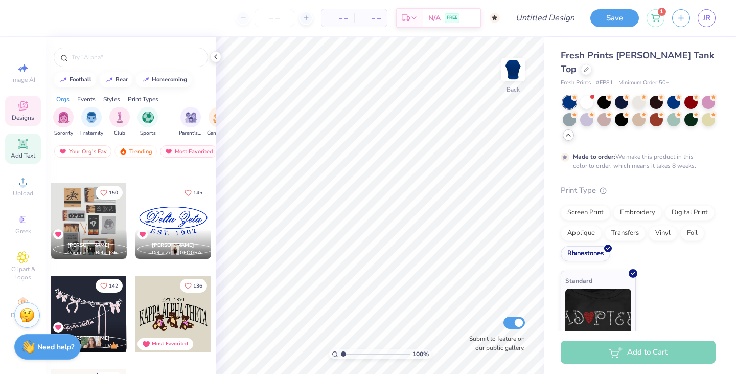
click at [23, 145] on icon at bounding box center [23, 144] width 8 height 8
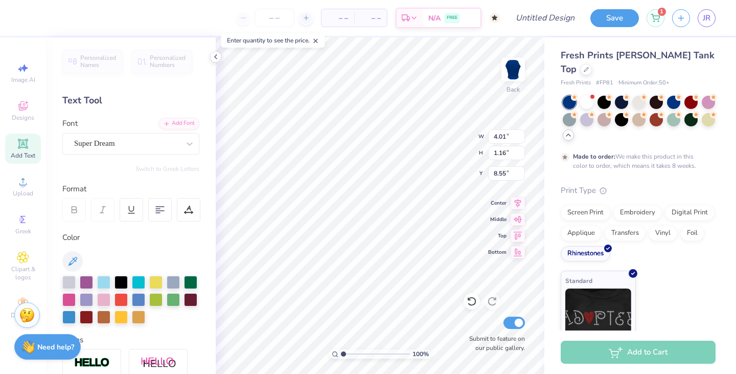
scroll to position [0, 0]
type textarea "PHI SIG"
type input "6.23"
type input "1.37"
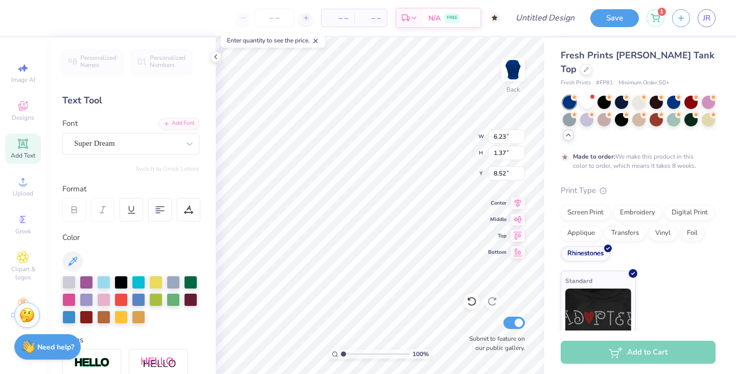
type input "8.44"
type input "7.20"
type input "1.58"
type input "5.54"
click at [190, 141] on icon at bounding box center [190, 144] width 10 height 10
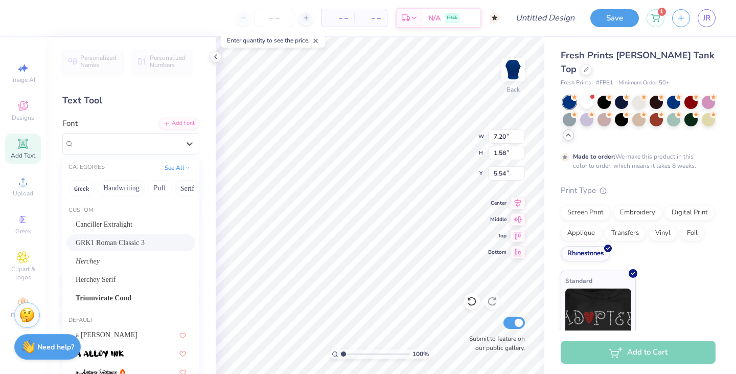
click at [145, 246] on span "GRK1 Roman Classic 3" at bounding box center [110, 242] width 69 height 11
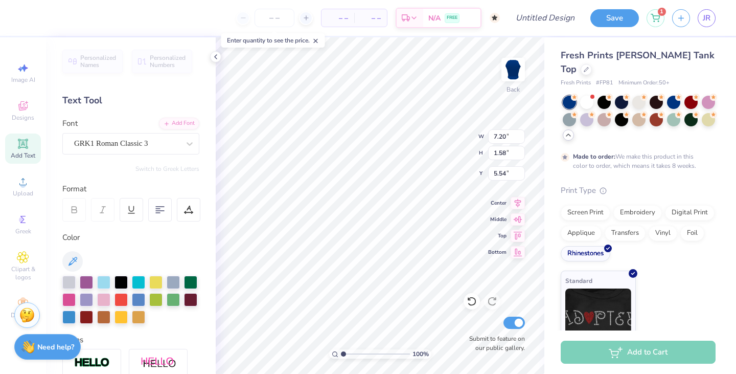
type input "7.19"
type input "1.22"
type input "5.72"
click at [156, 142] on div "GRK1 Roman Classic 3" at bounding box center [126, 143] width 107 height 16
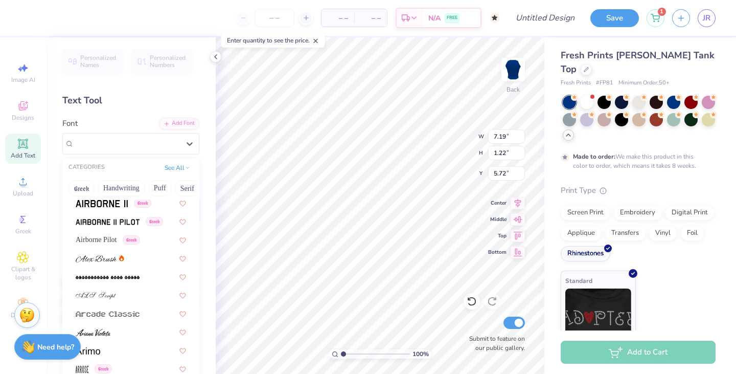
scroll to position [316, 0]
click at [133, 317] on span at bounding box center [108, 312] width 64 height 11
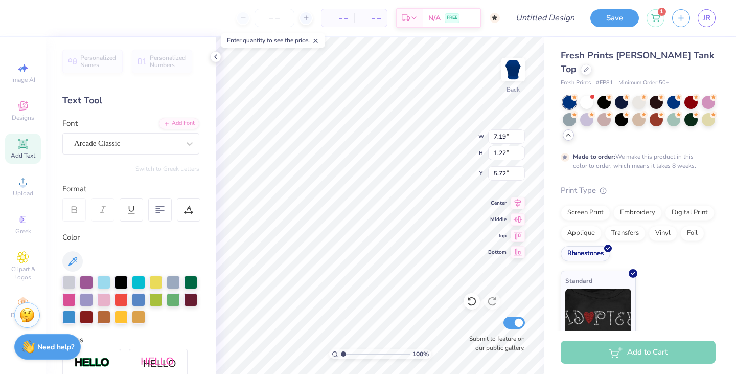
type input "0.99"
type input "5.84"
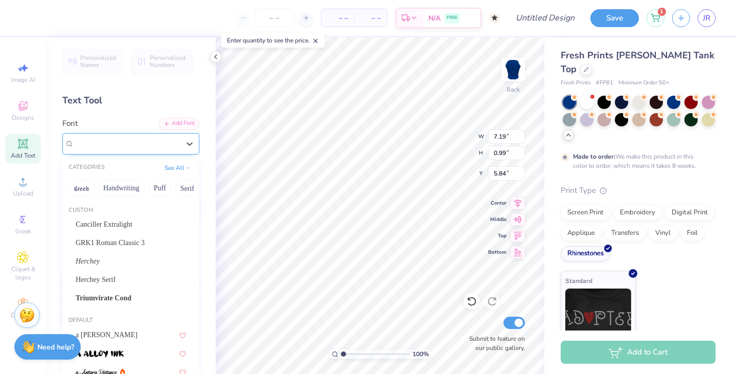
click at [149, 146] on div "Arcade Classic" at bounding box center [126, 143] width 107 height 16
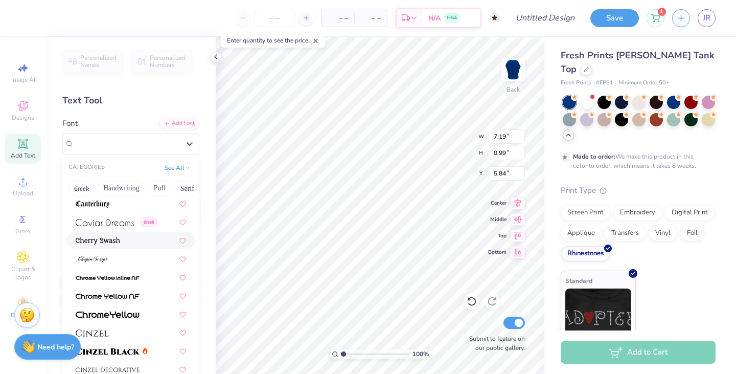
scroll to position [1219, 0]
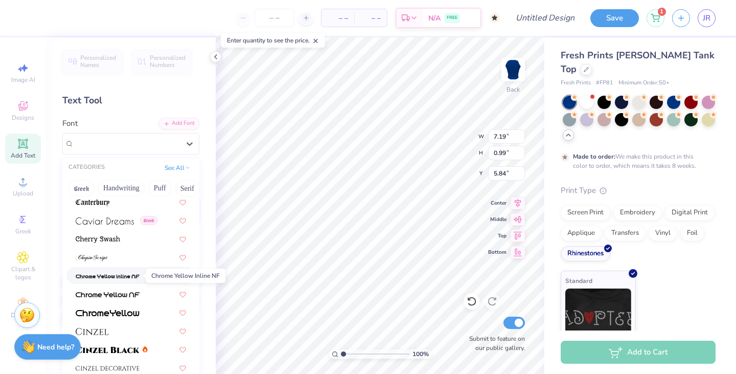
click at [132, 275] on img at bounding box center [108, 276] width 64 height 7
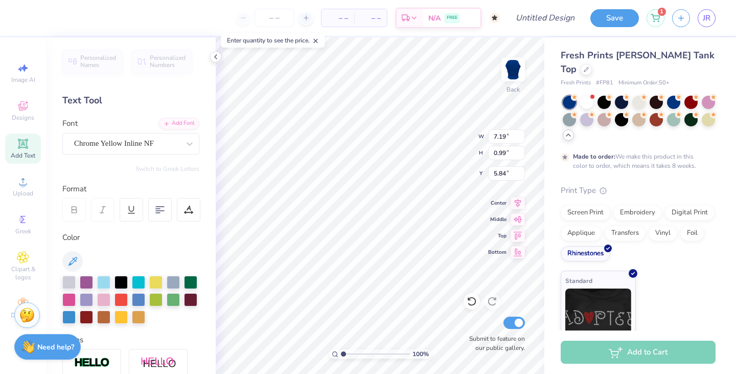
type input "4.94"
type input "0.94"
type input "5.86"
click at [595, 244] on div "Rhinestones" at bounding box center [586, 251] width 50 height 15
click at [687, 225] on div "Screen Print Embroidery Digital Print Applique Transfers Vinyl Foil Rhinestones" at bounding box center [638, 233] width 155 height 56
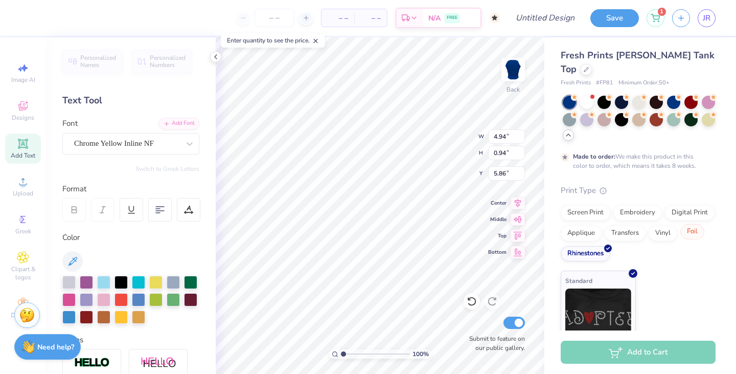
click at [693, 224] on div "Foil" at bounding box center [692, 231] width 24 height 15
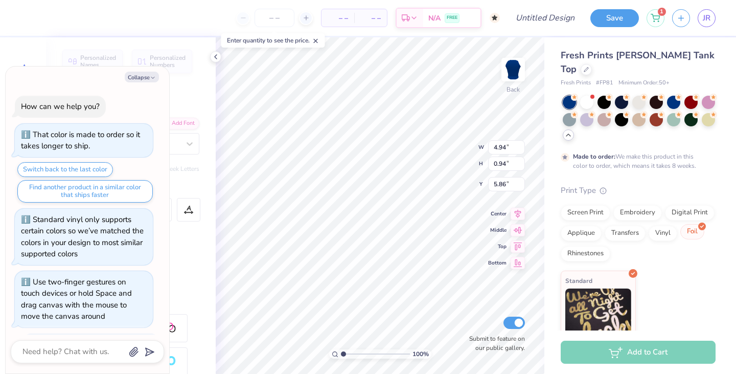
scroll to position [429, 0]
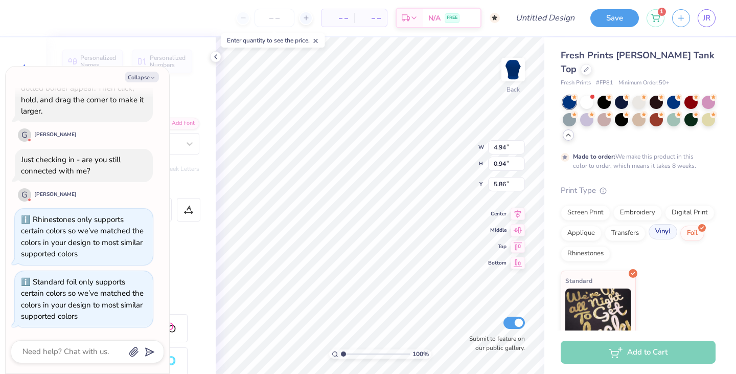
click at [665, 224] on div "Vinyl" at bounding box center [663, 231] width 29 height 15
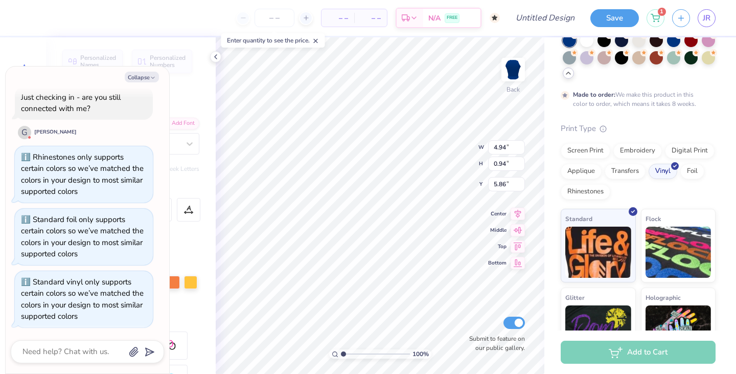
scroll to position [80, 0]
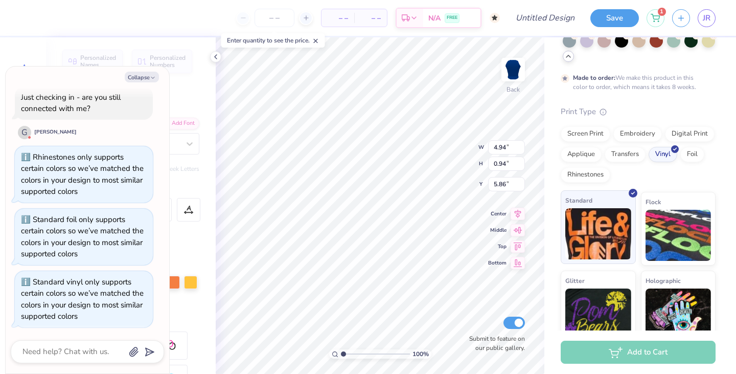
click at [615, 234] on img at bounding box center [598, 233] width 66 height 51
click at [151, 74] on button "Collapse" at bounding box center [142, 77] width 34 height 11
type textarea "x"
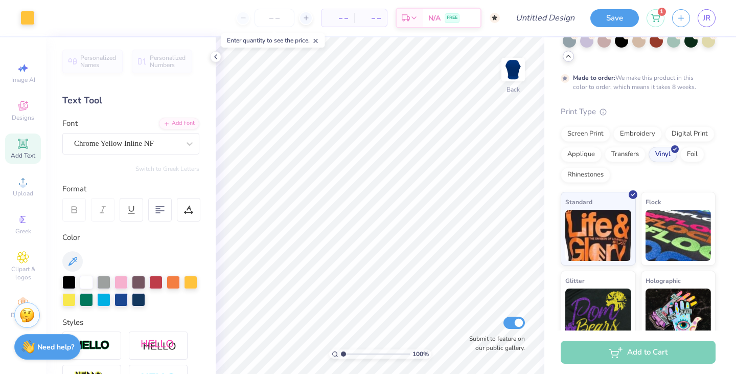
click at [27, 29] on div "Art colors" at bounding box center [17, 18] width 35 height 36
click at [28, 23] on div at bounding box center [27, 17] width 14 height 14
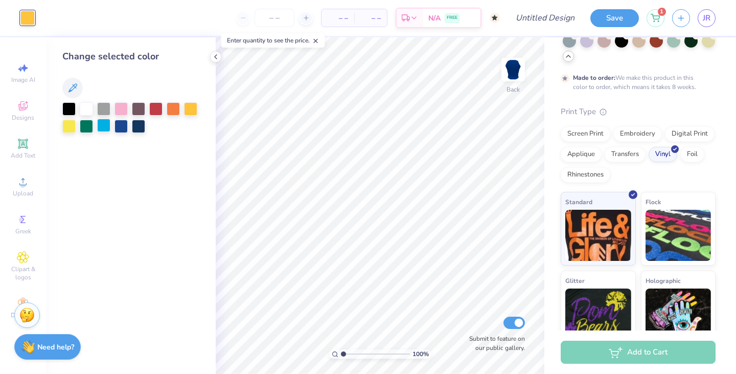
click at [99, 127] on div at bounding box center [103, 125] width 13 height 13
click at [134, 129] on div at bounding box center [138, 125] width 13 height 13
click at [126, 127] on div at bounding box center [121, 125] width 13 height 13
click at [100, 126] on div at bounding box center [103, 125] width 13 height 13
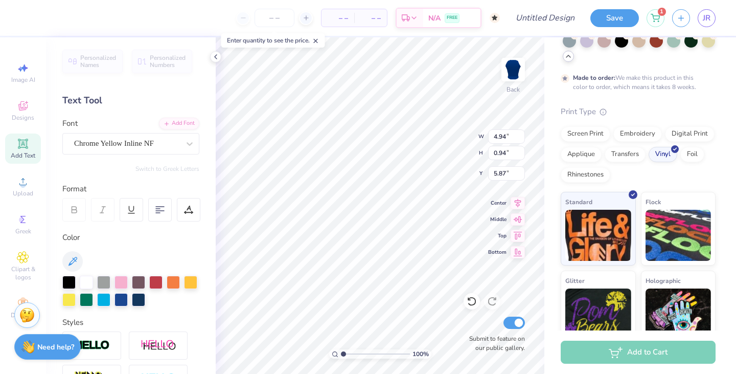
type input "5.87"
type input "5.92"
type input "1.13"
type input "5.58"
type input "7.10"
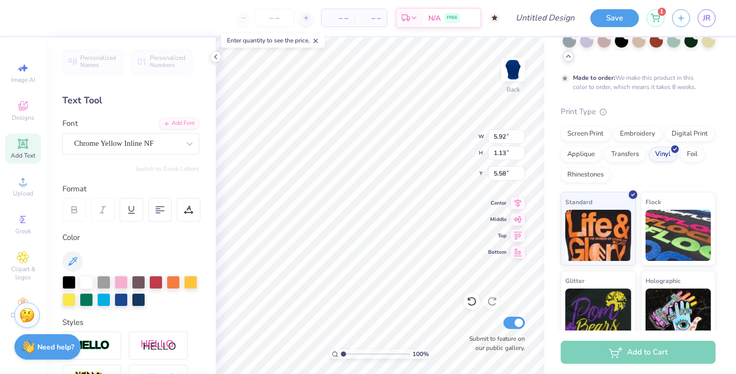
type input "1.36"
type input "5.35"
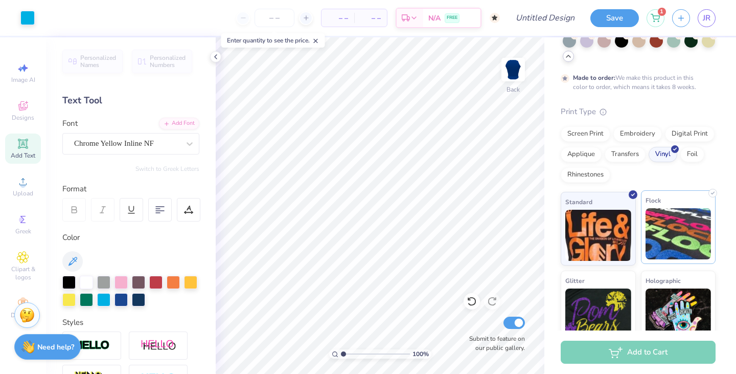
click at [656, 208] on img at bounding box center [679, 233] width 66 height 51
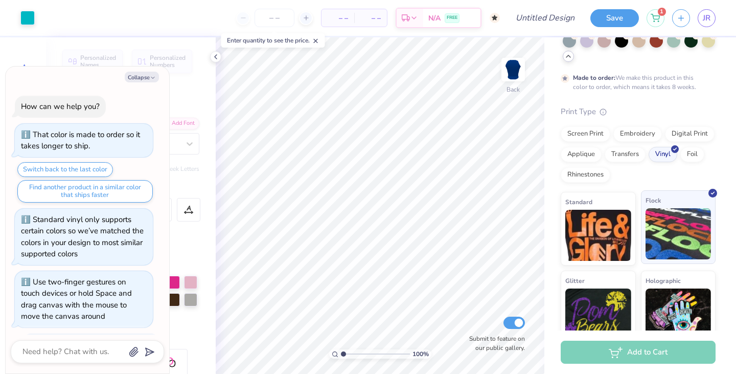
scroll to position [554, 0]
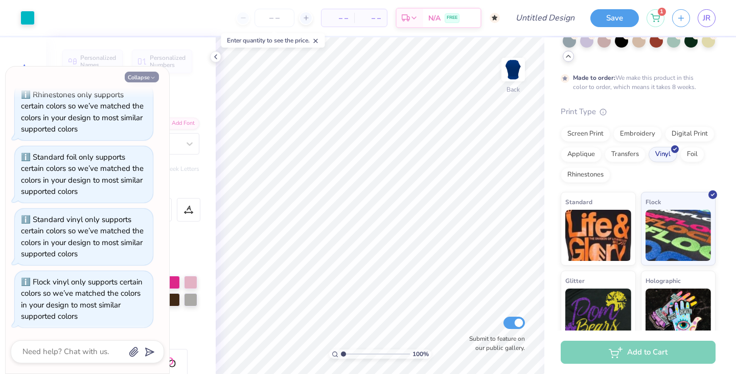
click at [135, 77] on button "Collapse" at bounding box center [142, 77] width 34 height 11
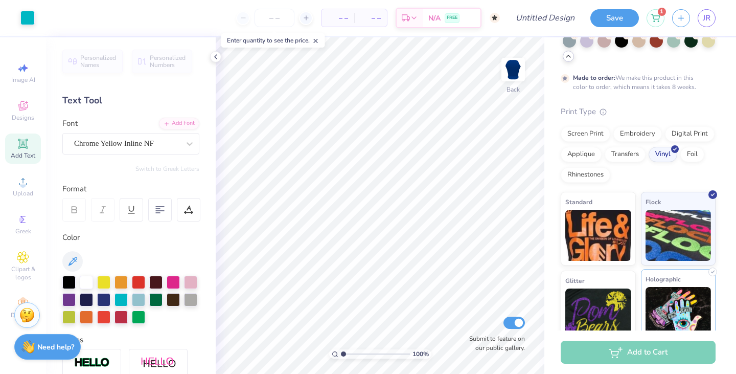
click at [674, 291] on img at bounding box center [679, 312] width 66 height 51
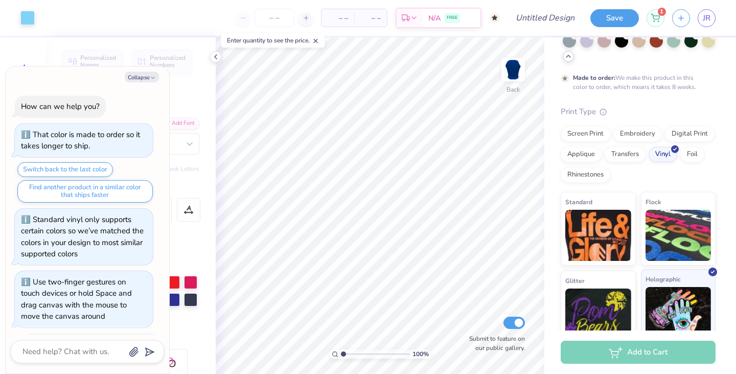
scroll to position [688, 0]
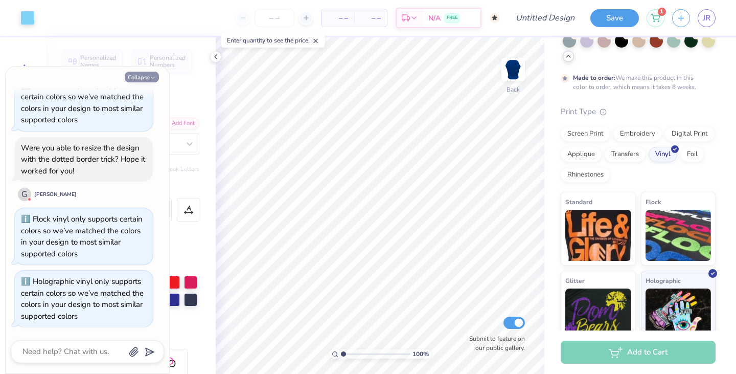
click at [145, 74] on button "Collapse" at bounding box center [142, 77] width 34 height 11
type textarea "x"
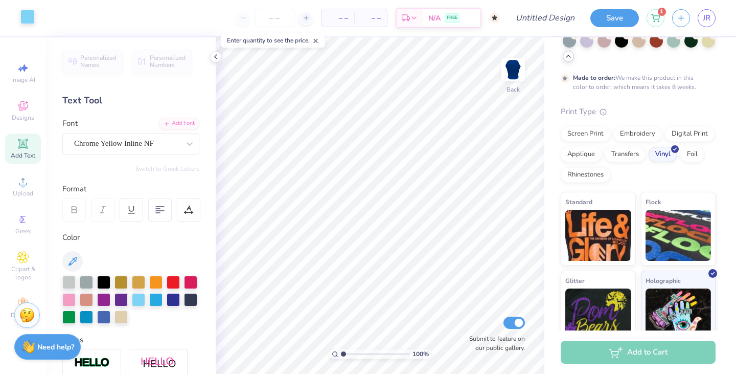
click at [20, 20] on div at bounding box center [27, 17] width 14 height 14
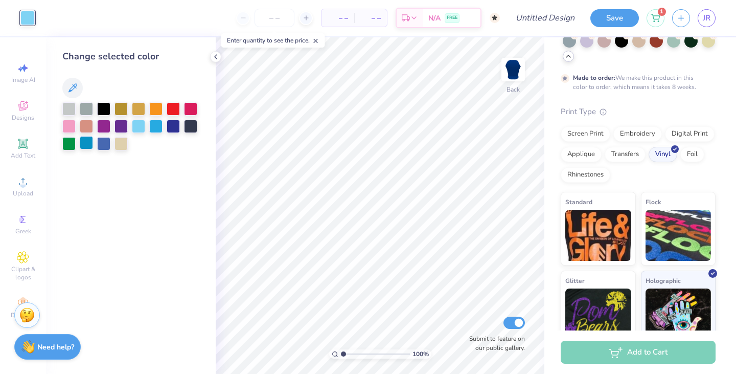
click at [85, 145] on div at bounding box center [86, 142] width 13 height 13
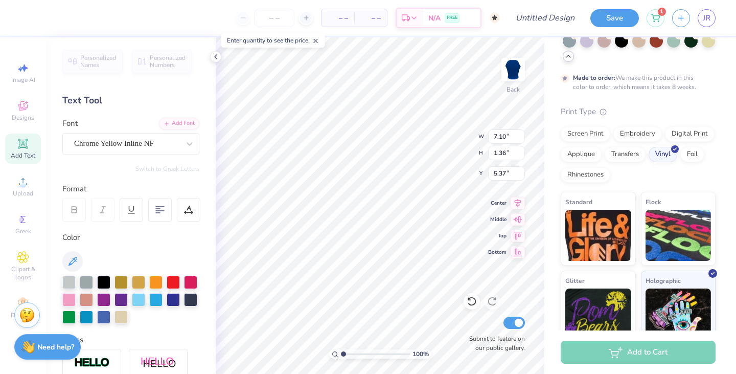
type input "5.38"
click at [25, 118] on span "Designs" at bounding box center [23, 118] width 22 height 8
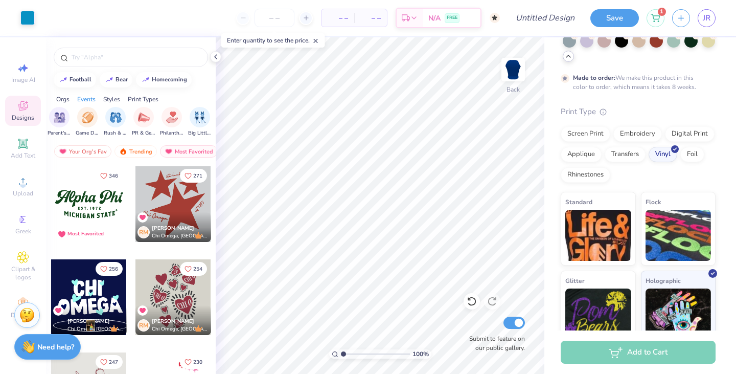
scroll to position [0, 0]
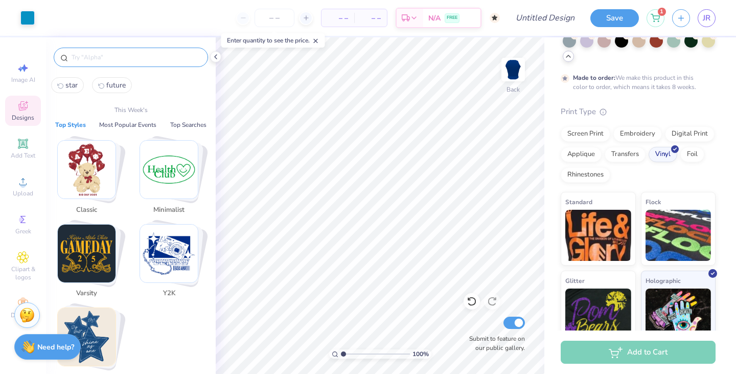
click at [119, 61] on input "text" at bounding box center [136, 57] width 131 height 10
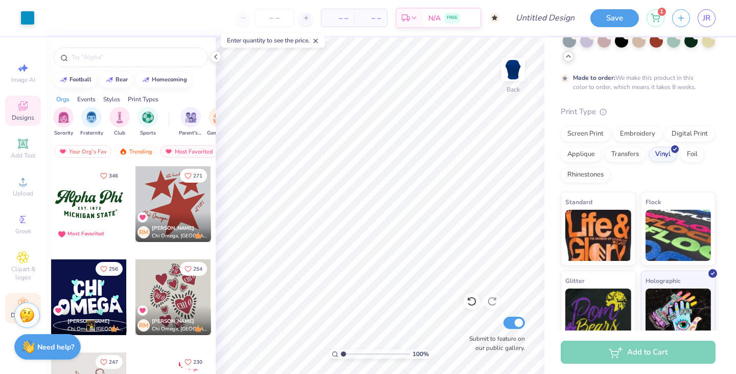
click at [11, 314] on span "Decorate" at bounding box center [23, 315] width 25 height 8
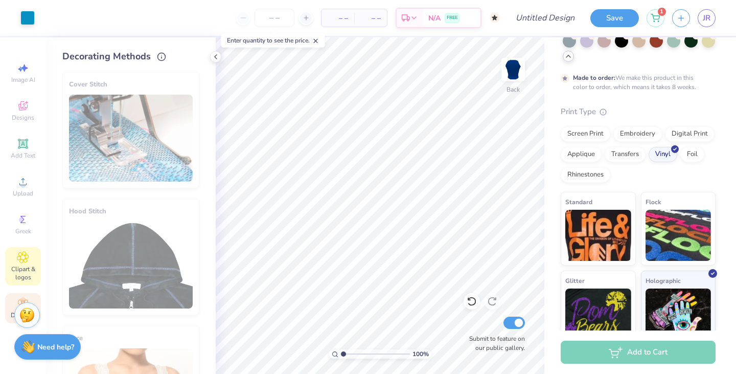
click at [25, 273] on span "Clipart & logos" at bounding box center [23, 273] width 36 height 16
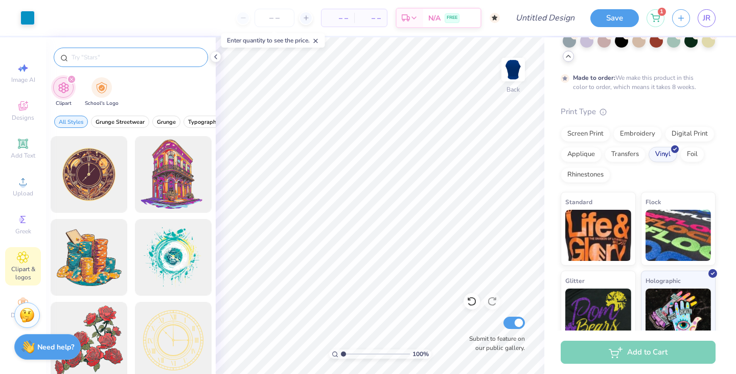
click at [127, 62] on input "text" at bounding box center [136, 57] width 131 height 10
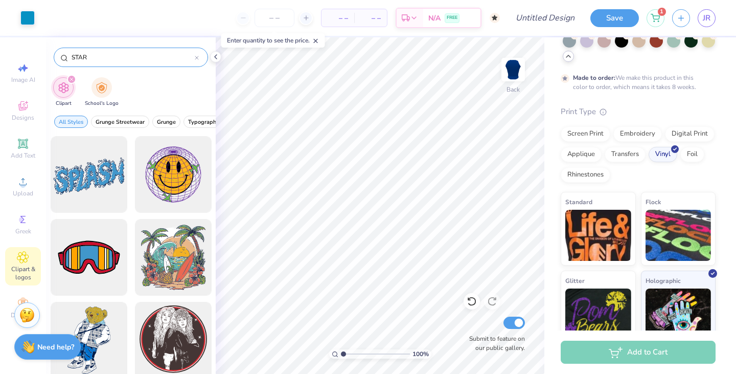
type input "STAR"
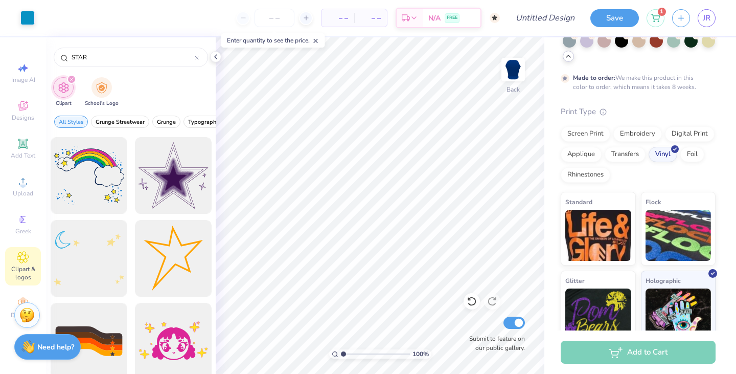
scroll to position [909, 0]
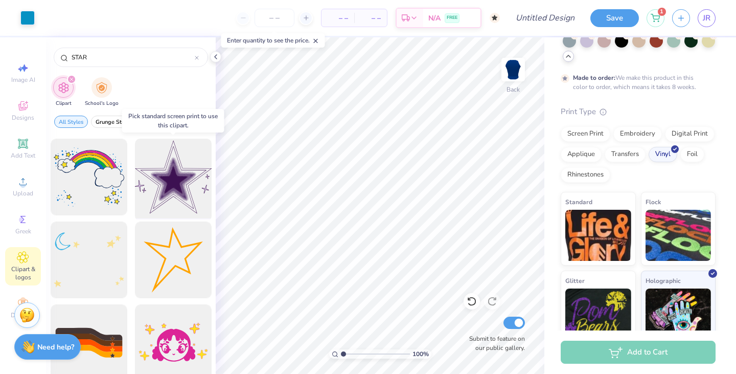
click at [190, 184] on div at bounding box center [173, 177] width 84 height 84
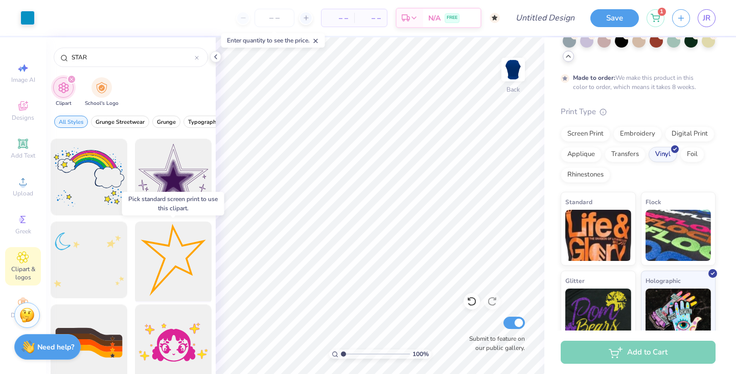
click at [165, 262] on div at bounding box center [173, 260] width 84 height 84
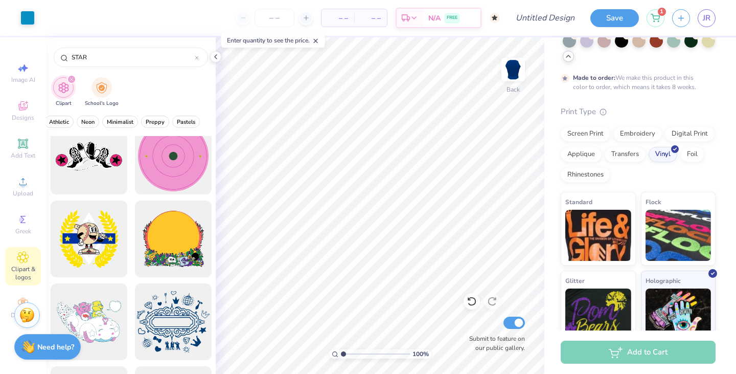
scroll to position [3500, 0]
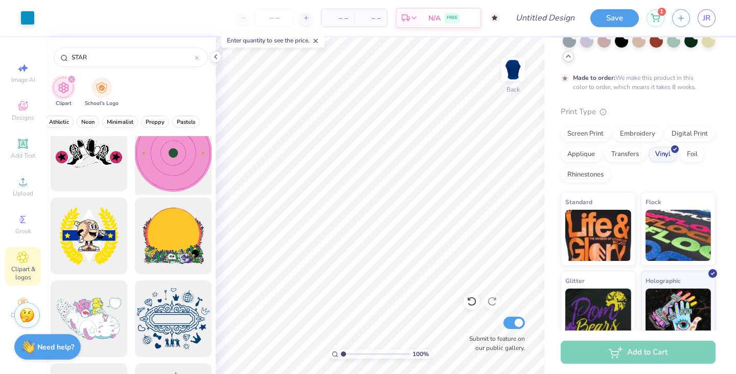
click at [157, 168] on div at bounding box center [173, 153] width 84 height 84
click at [156, 168] on div at bounding box center [173, 153] width 84 height 84
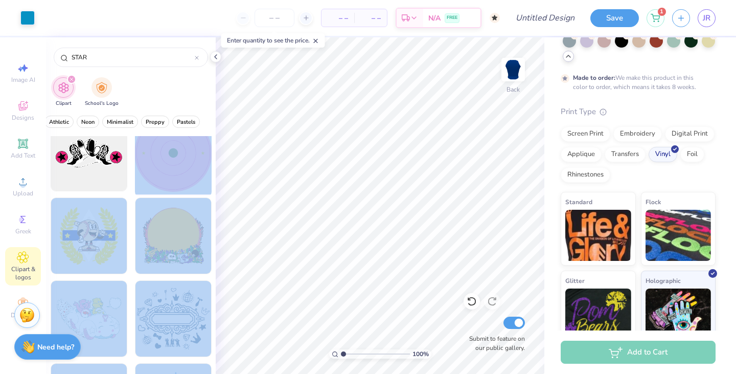
click at [347, 207] on div "Art colors – – Per Item – – Total Est. Delivery N/A FREE Design Title Save 1 JR…" at bounding box center [368, 187] width 736 height 374
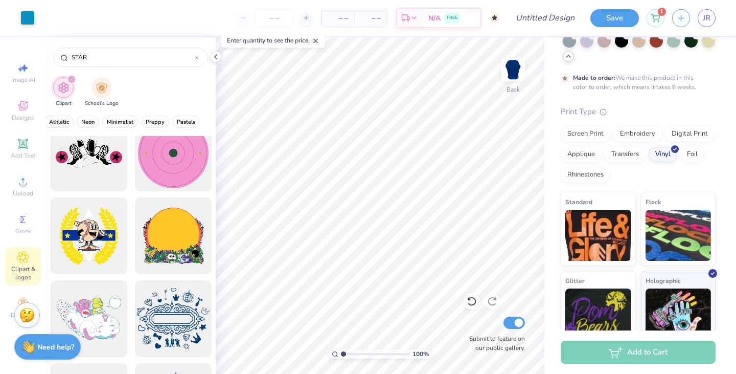
click at [648, 174] on div "Print Type Screen Print Embroidery Digital Print Applique Transfers Vinyl Foil …" at bounding box center [638, 225] width 155 height 239
click at [583, 125] on div "Screen Print" at bounding box center [586, 132] width 50 height 15
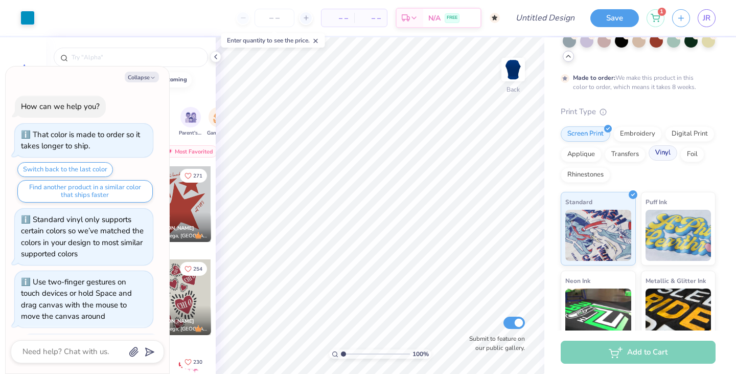
scroll to position [833, 0]
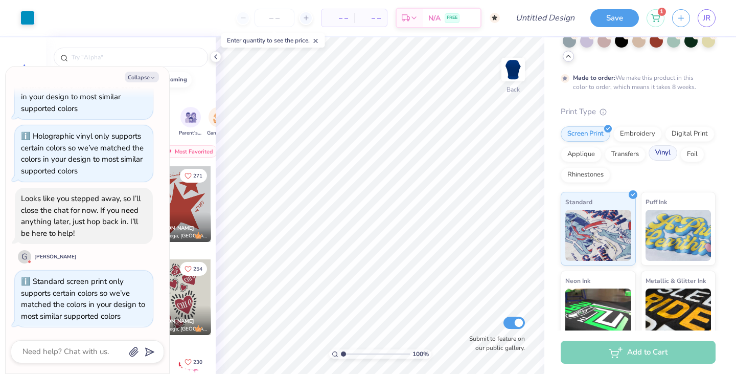
click at [660, 145] on div "Vinyl" at bounding box center [663, 152] width 29 height 15
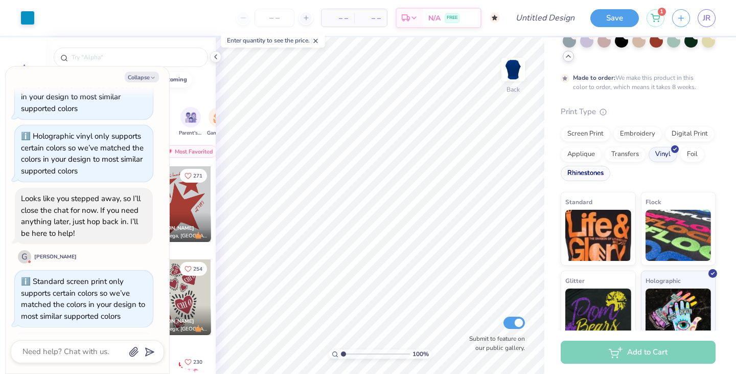
scroll to position [895, 0]
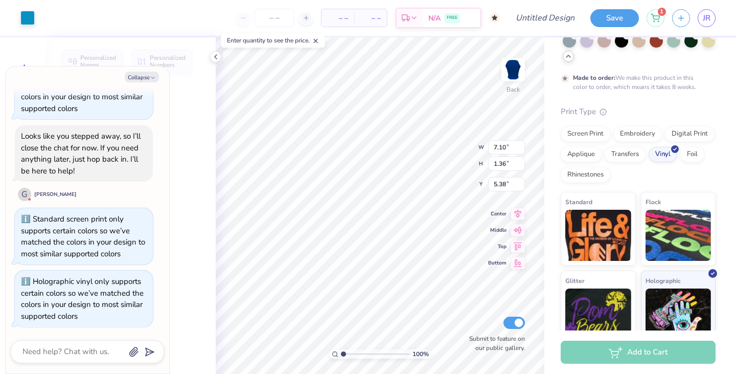
type textarea "x"
type input "5.39"
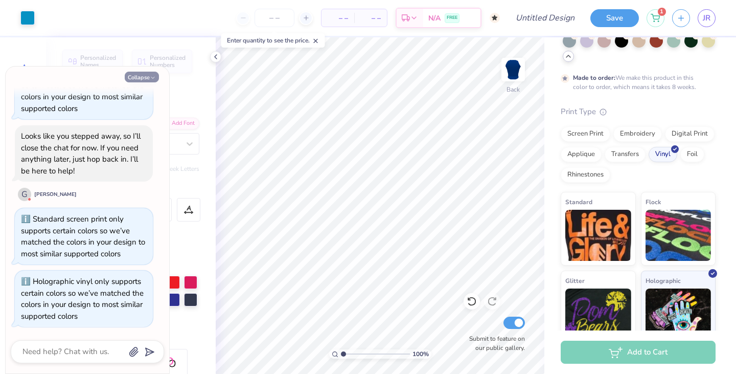
click at [136, 80] on button "Collapse" at bounding box center [142, 77] width 34 height 11
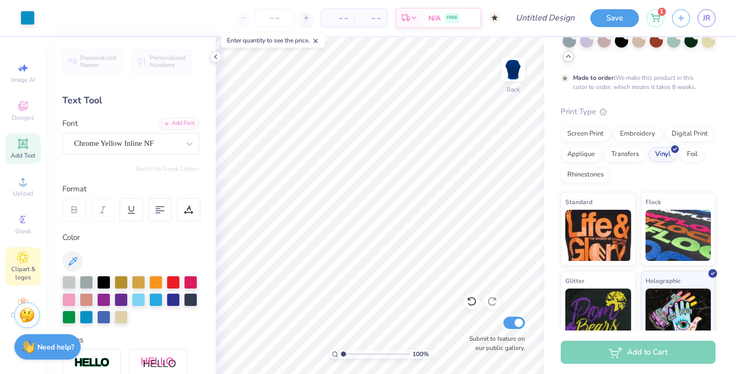
click at [25, 270] on span "Clipart & logos" at bounding box center [23, 273] width 36 height 16
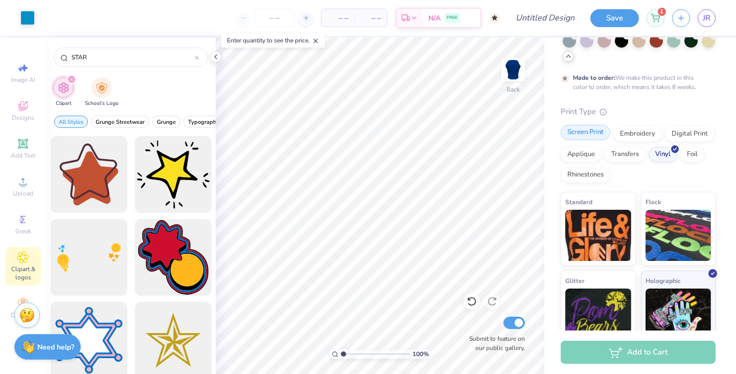
click at [589, 125] on div "Screen Print" at bounding box center [586, 132] width 50 height 15
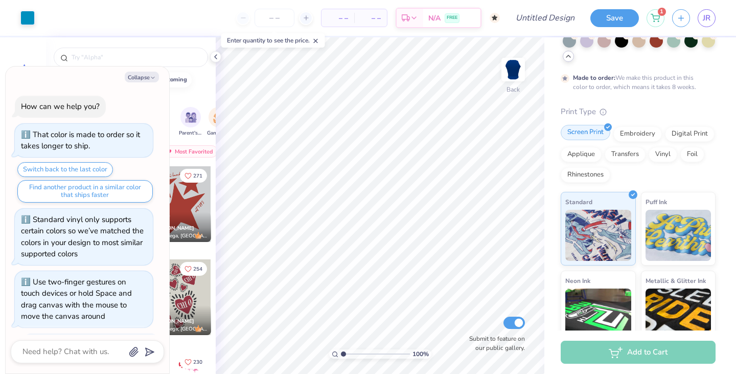
scroll to position [958, 0]
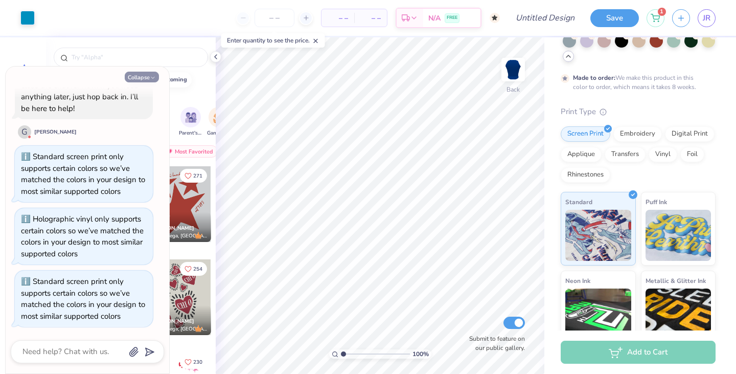
click at [147, 79] on button "Collapse" at bounding box center [142, 77] width 34 height 11
type textarea "x"
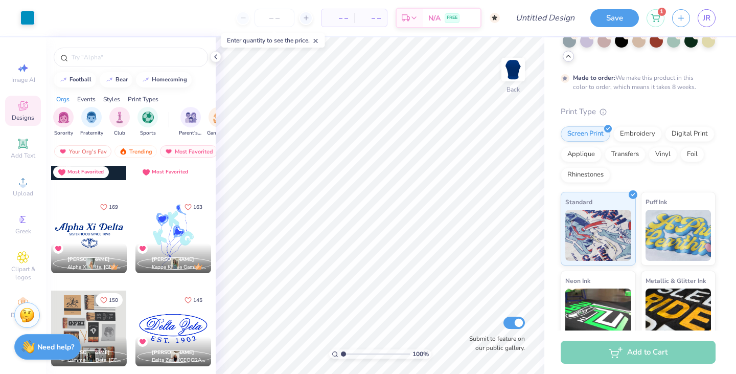
scroll to position [368, 0]
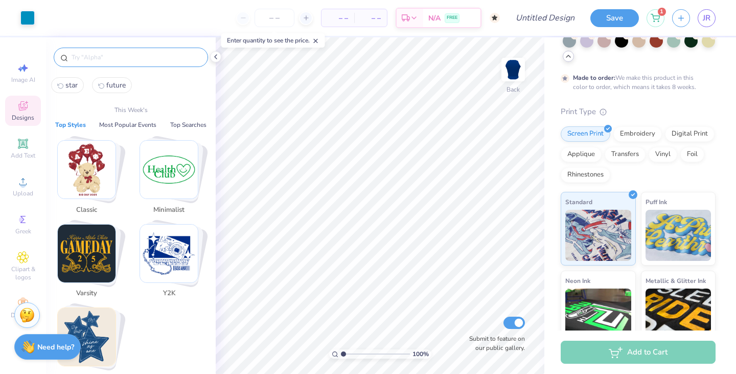
click at [120, 57] on input "text" at bounding box center [136, 57] width 131 height 10
click at [71, 90] on button "star" at bounding box center [67, 85] width 33 height 16
type input "star"
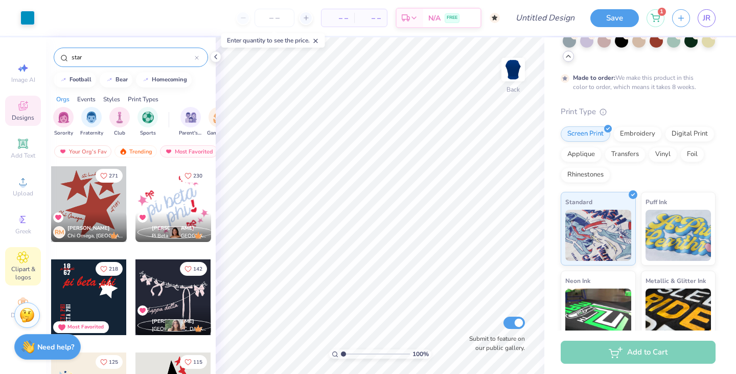
click at [30, 265] on span "Clipart & logos" at bounding box center [23, 273] width 36 height 16
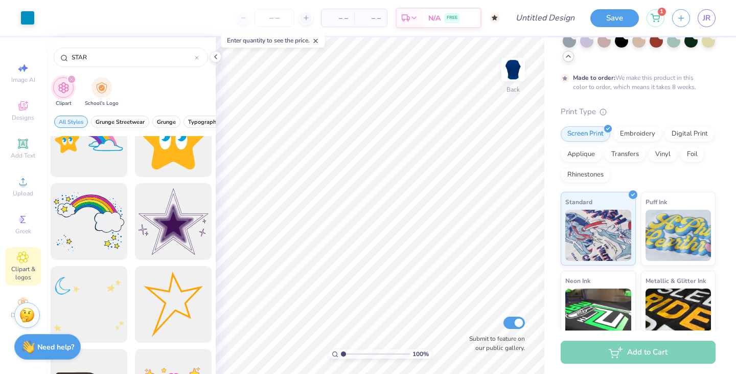
scroll to position [866, 0]
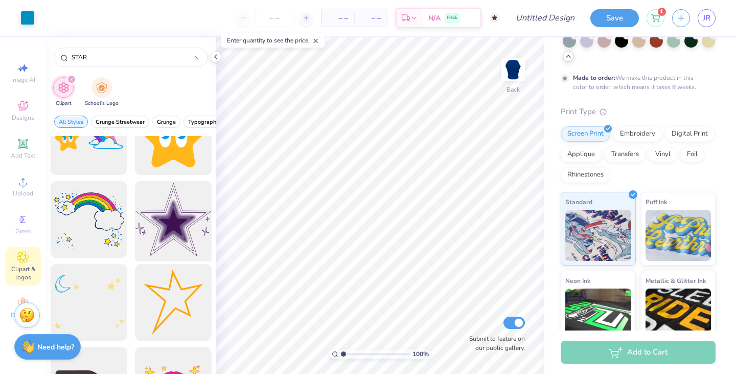
click at [168, 213] on div at bounding box center [173, 219] width 84 height 84
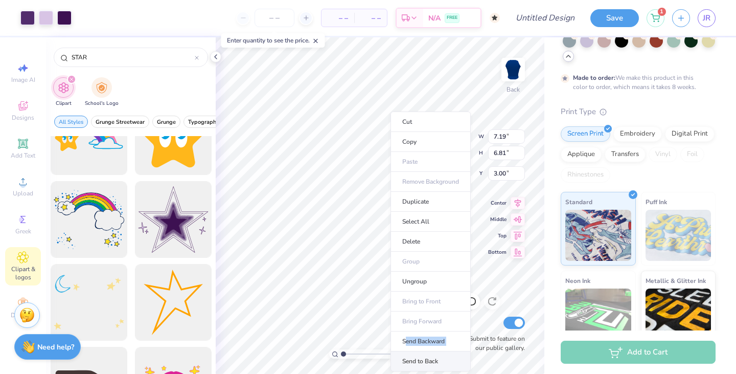
drag, startPoint x: 407, startPoint y: 343, endPoint x: 408, endPoint y: 356, distance: 12.8
click at [408, 356] on ul "Cut Copy Paste Remove Background Duplicate Select All Delete Group Ungroup Brin…" at bounding box center [431, 241] width 80 height 260
click at [410, 359] on li "Send to Back" at bounding box center [431, 361] width 80 height 20
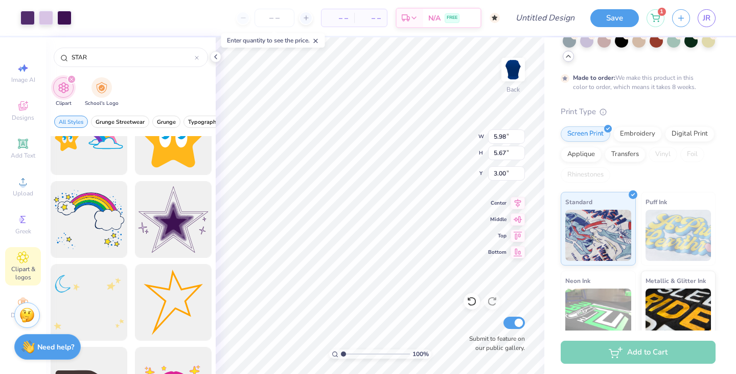
type input "5.98"
type input "5.67"
type input "5.93"
type input "5.88"
type input "3.03"
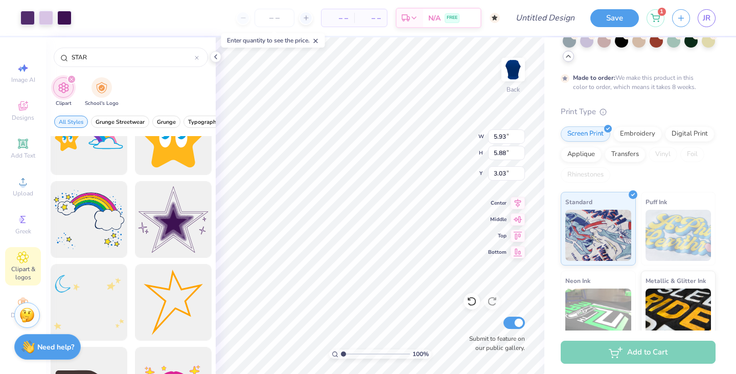
type input "6.11"
type input "5.96"
type input "3.17"
type input "3.00"
type input "5.25"
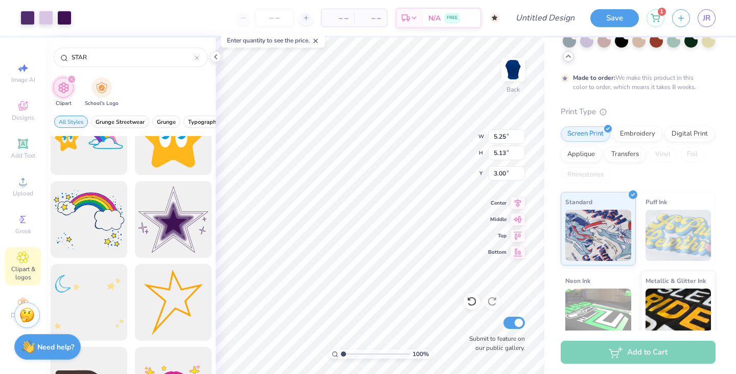
type input "5.13"
type input "3.51"
click at [50, 19] on div at bounding box center [46, 17] width 14 height 14
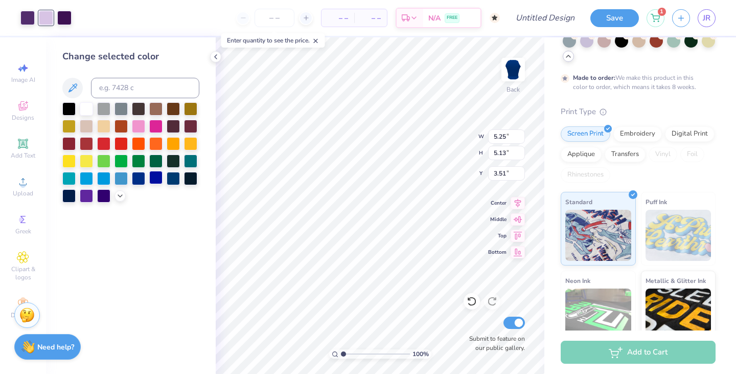
click at [156, 178] on div at bounding box center [155, 177] width 13 height 13
click at [65, 22] on div at bounding box center [64, 17] width 14 height 14
click at [83, 104] on div at bounding box center [86, 107] width 13 height 13
click at [26, 22] on div at bounding box center [27, 17] width 14 height 14
click at [85, 183] on div at bounding box center [86, 177] width 13 height 13
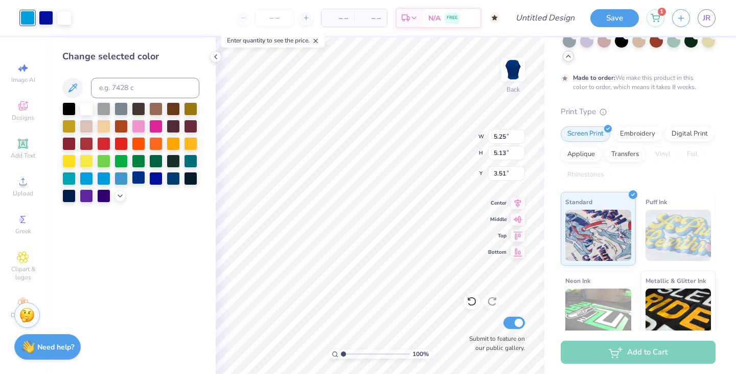
click at [140, 176] on div at bounding box center [138, 177] width 13 height 13
click at [185, 179] on div at bounding box center [190, 177] width 13 height 13
click at [171, 180] on div at bounding box center [173, 177] width 13 height 13
click at [150, 179] on div at bounding box center [155, 177] width 13 height 13
click at [140, 178] on div at bounding box center [138, 177] width 13 height 13
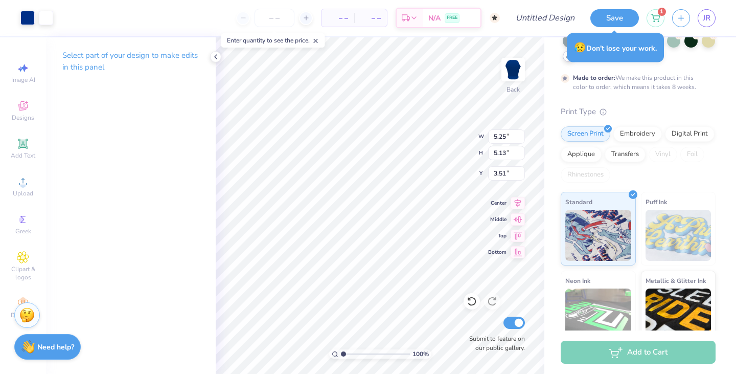
type input "5.88"
type input "5.74"
type input "3.06"
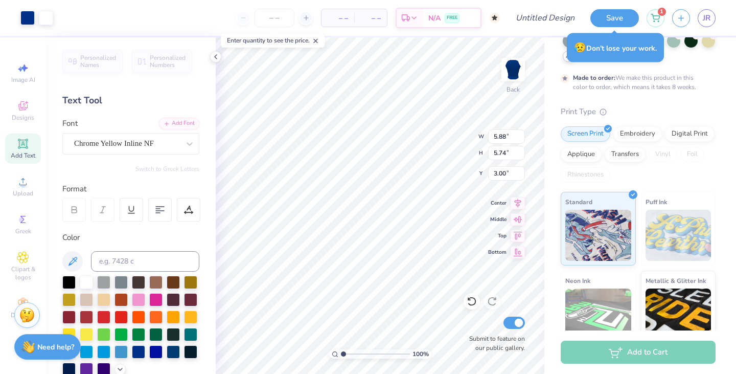
type input "5.88"
type input "5.74"
type input "3.00"
type input "5.39"
type input "5.26"
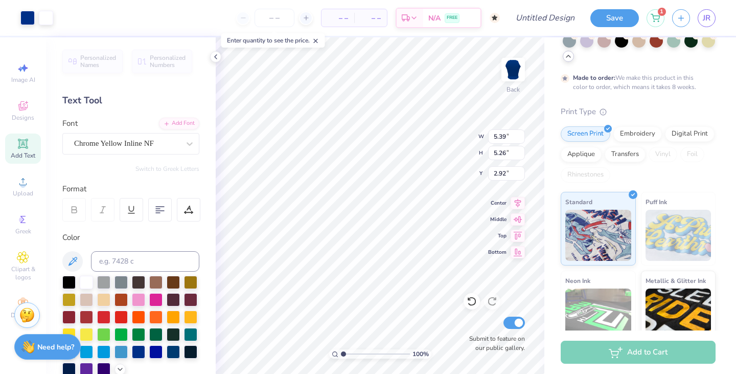
type input "3.87"
type input "7.10"
type input "1.36"
type input "5.82"
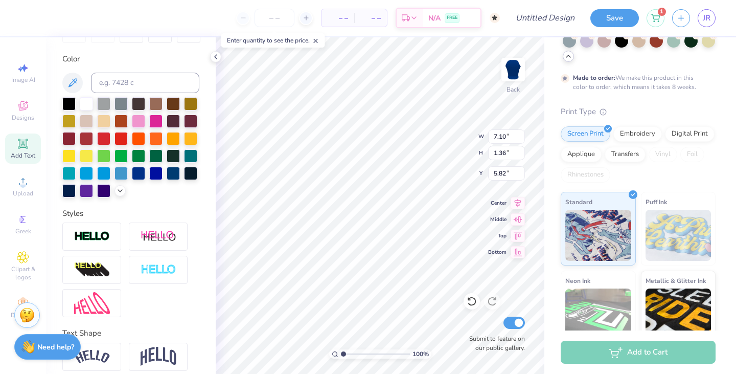
scroll to position [220, 0]
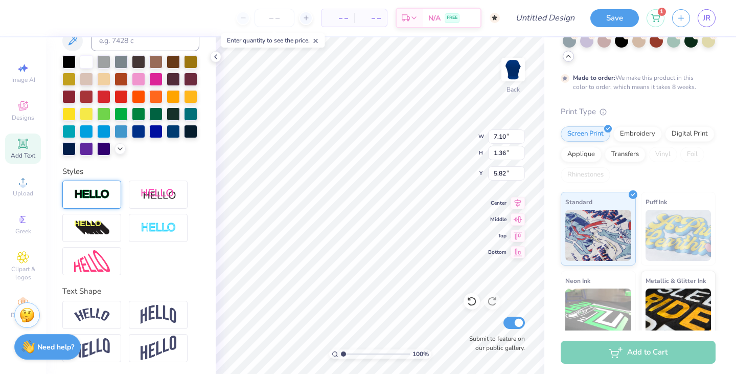
click at [110, 206] on div at bounding box center [91, 194] width 59 height 28
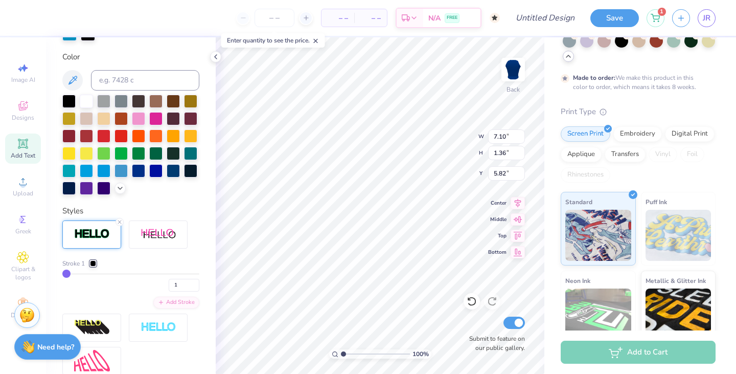
type input "7.12"
type input "1.38"
type input "5.81"
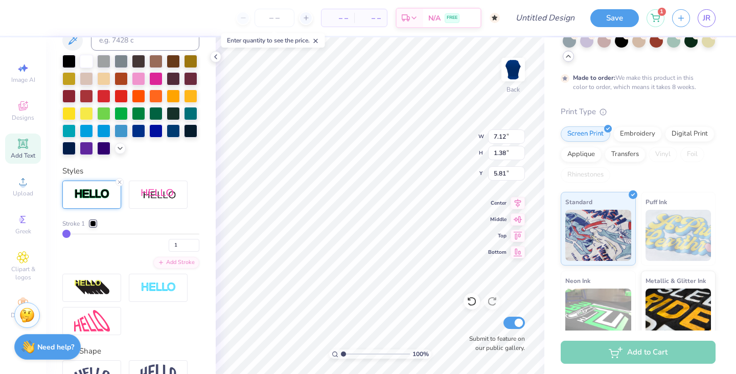
type input "2"
type input "4"
type input "7"
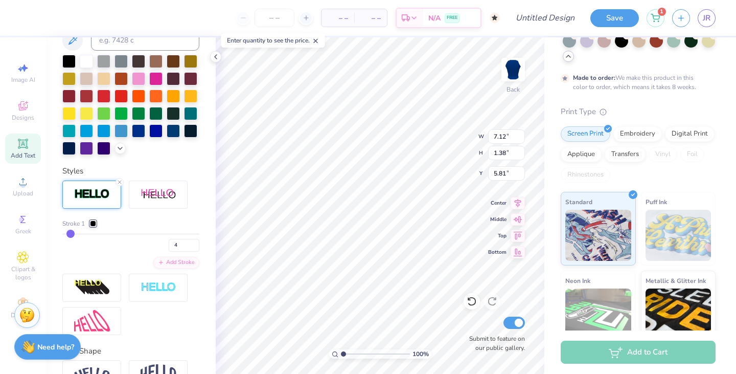
type input "7"
type input "10"
type input "13"
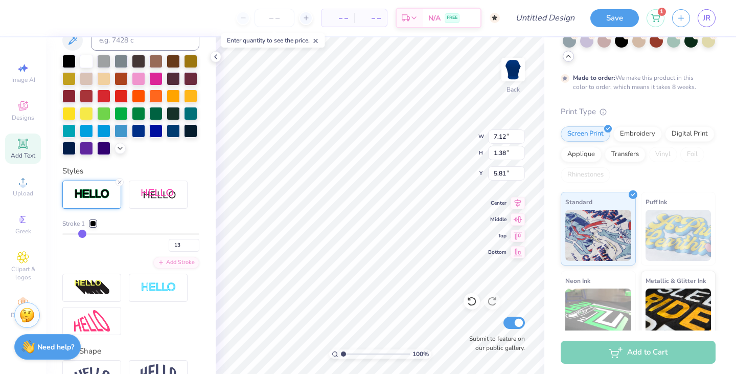
type input "15"
type input "17"
type input "18"
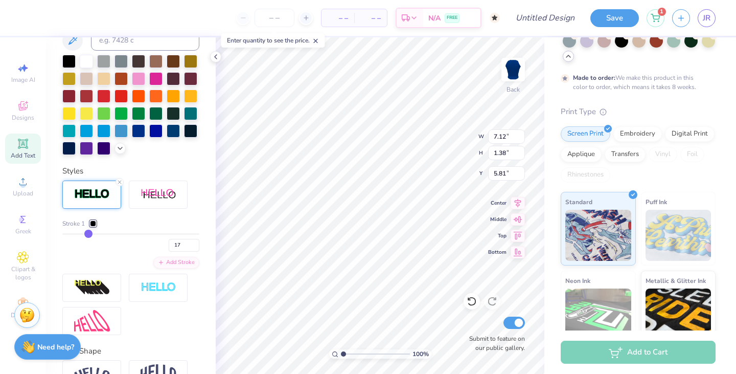
type input "18"
type input "19"
type input "20"
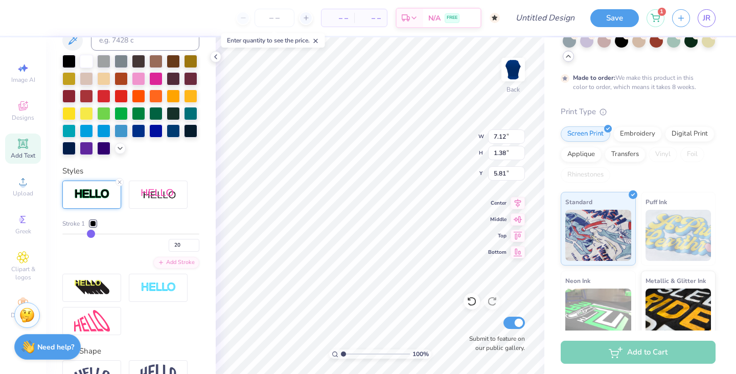
type input "21"
type input "22"
type input "23"
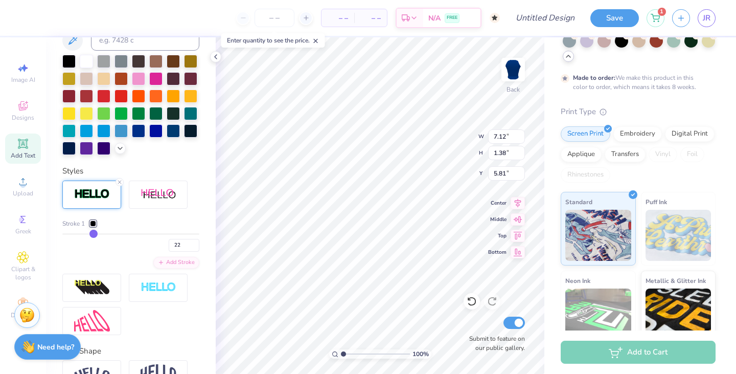
type input "23"
type input "24"
type input "25"
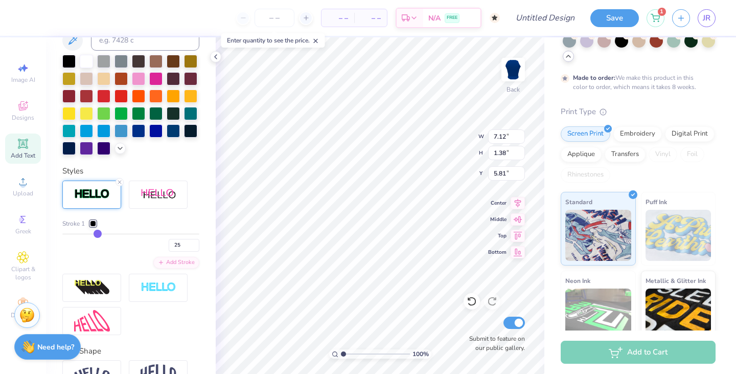
type input "26"
type input "28"
type input "30"
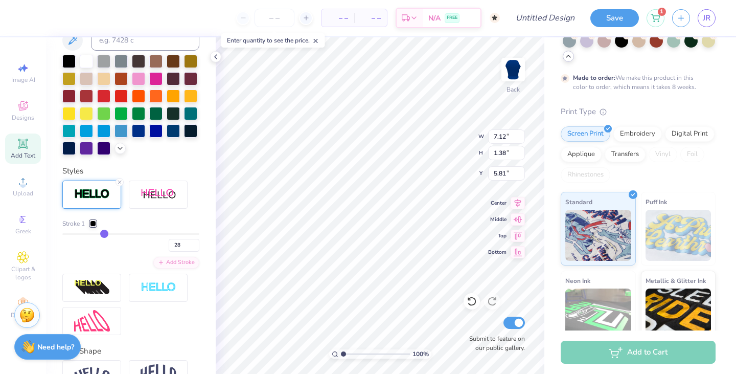
type input "30"
type input "32"
drag, startPoint x: 67, startPoint y: 231, endPoint x: 111, endPoint y: 232, distance: 44.0
click at [113, 233] on input "range" at bounding box center [130, 234] width 137 height 2
drag, startPoint x: 112, startPoint y: 232, endPoint x: 88, endPoint y: 231, distance: 24.1
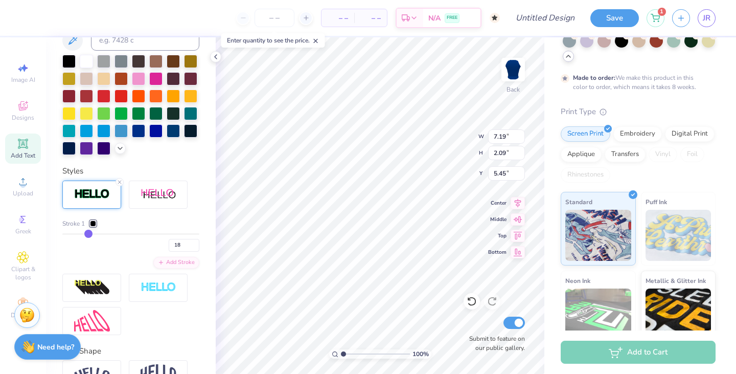
click at [89, 233] on input "range" at bounding box center [130, 234] width 137 height 2
drag, startPoint x: 89, startPoint y: 232, endPoint x: 76, endPoint y: 232, distance: 13.8
click at [76, 233] on input "range" at bounding box center [130, 234] width 137 height 2
click at [157, 199] on img at bounding box center [159, 194] width 36 height 13
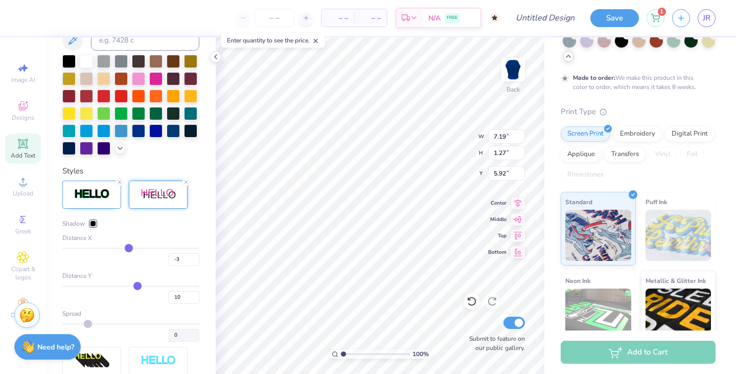
drag, startPoint x: 141, startPoint y: 251, endPoint x: 128, endPoint y: 249, distance: 12.8
click at [128, 249] on input "range" at bounding box center [130, 248] width 137 height 2
click at [127, 249] on input "range" at bounding box center [130, 248] width 137 height 2
click at [129, 249] on input "range" at bounding box center [130, 248] width 137 height 2
click at [139, 287] on input "range" at bounding box center [130, 286] width 137 height 2
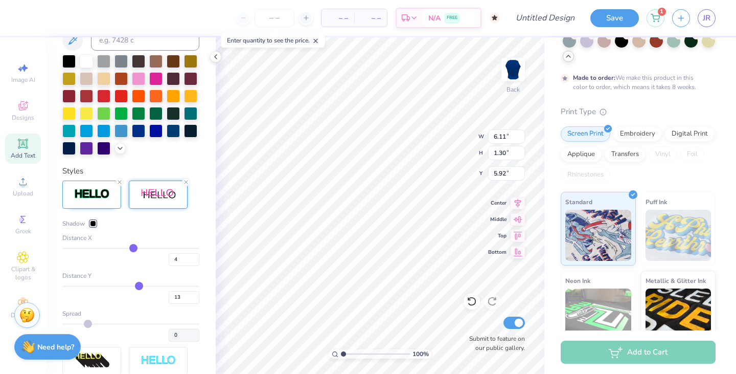
click at [133, 249] on input "range" at bounding box center [130, 248] width 137 height 2
drag, startPoint x: 135, startPoint y: 249, endPoint x: 121, endPoint y: 249, distance: 14.3
click at [121, 249] on input "range" at bounding box center [130, 248] width 137 height 2
click at [124, 249] on input "range" at bounding box center [130, 248] width 137 height 2
click at [129, 247] on input "range" at bounding box center [130, 248] width 137 height 2
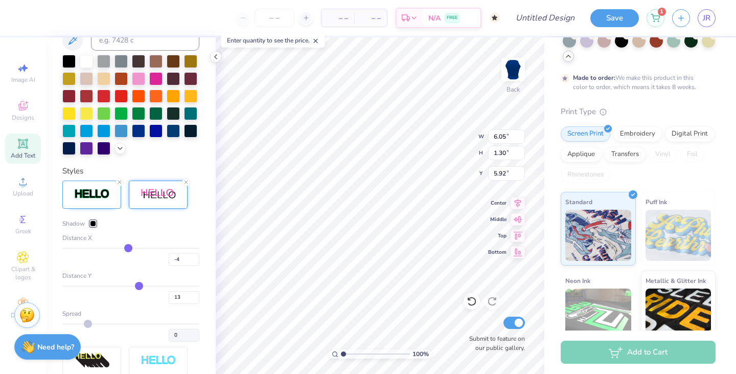
click at [128, 247] on input "range" at bounding box center [130, 248] width 137 height 2
click at [129, 247] on input "range" at bounding box center [130, 248] width 137 height 2
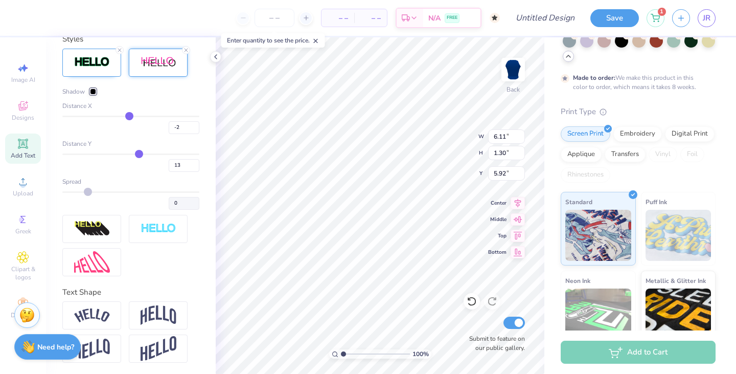
scroll to position [393, 0]
click at [136, 347] on div at bounding box center [158, 347] width 59 height 28
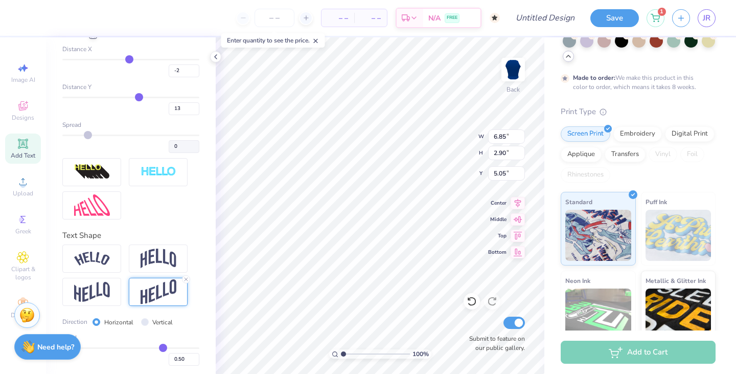
scroll to position [452, 0]
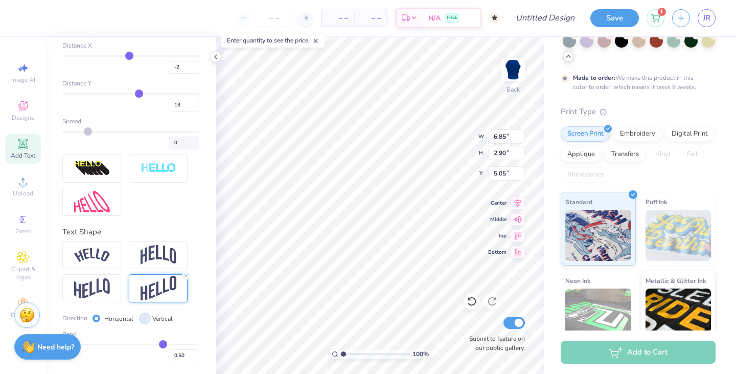
click at [145, 317] on input "Vertical" at bounding box center [145, 318] width 8 height 8
click at [96, 318] on input "Horizontal" at bounding box center [97, 318] width 8 height 8
